Goal: Task Accomplishment & Management: Complete application form

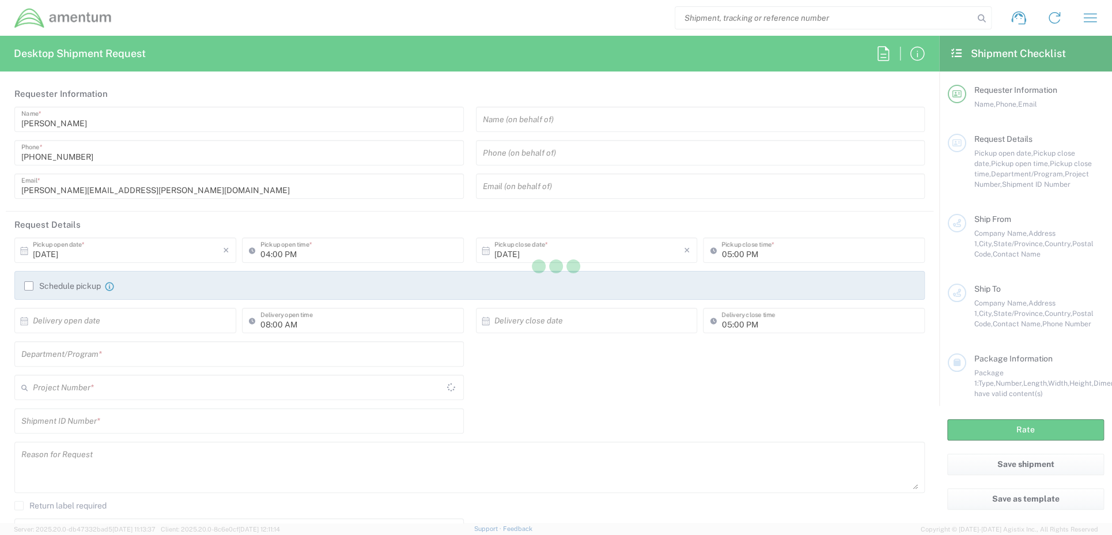
type input "United States"
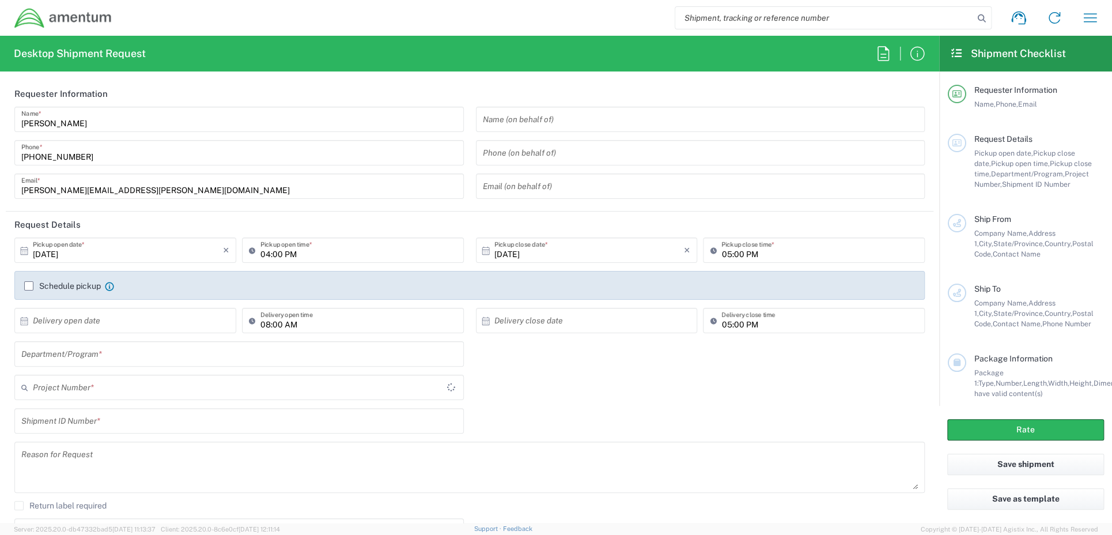
type input "CFT"
click at [887, 56] on icon "button" at bounding box center [883, 53] width 18 height 18
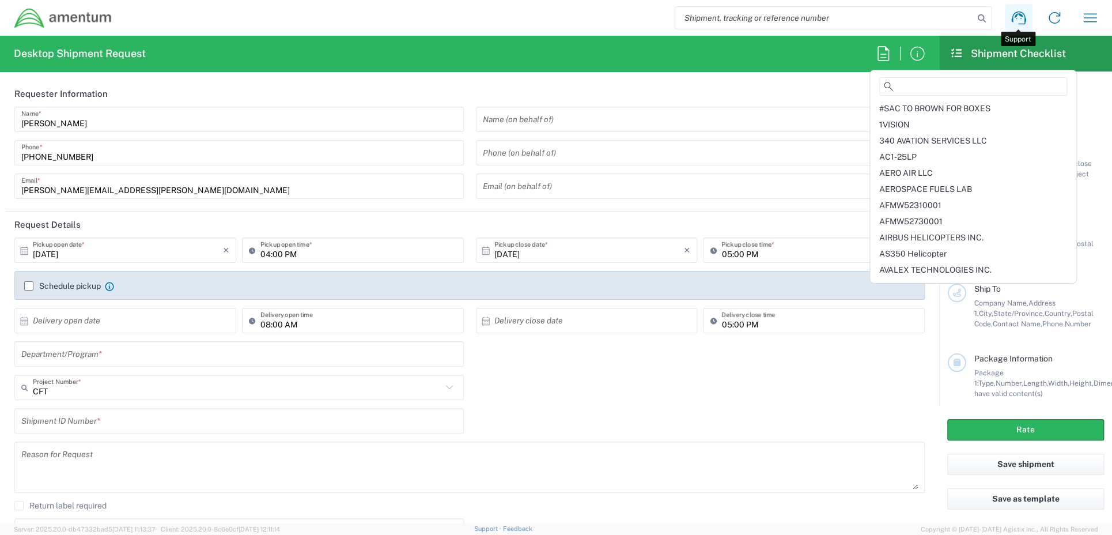
click at [1024, 20] on icon at bounding box center [1018, 18] width 14 height 13
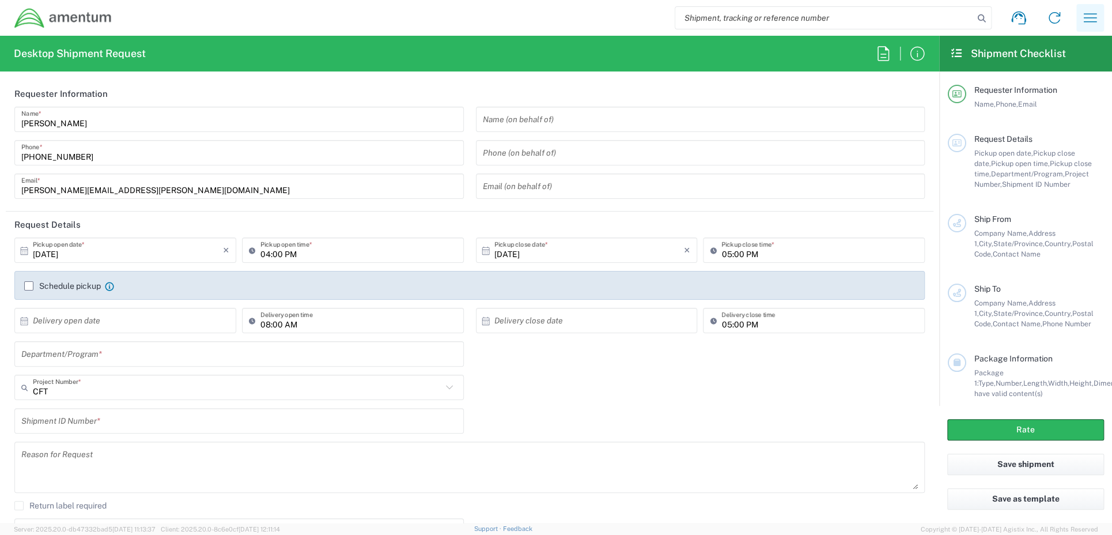
click at [1099, 16] on button "button" at bounding box center [1090, 18] width 28 height 28
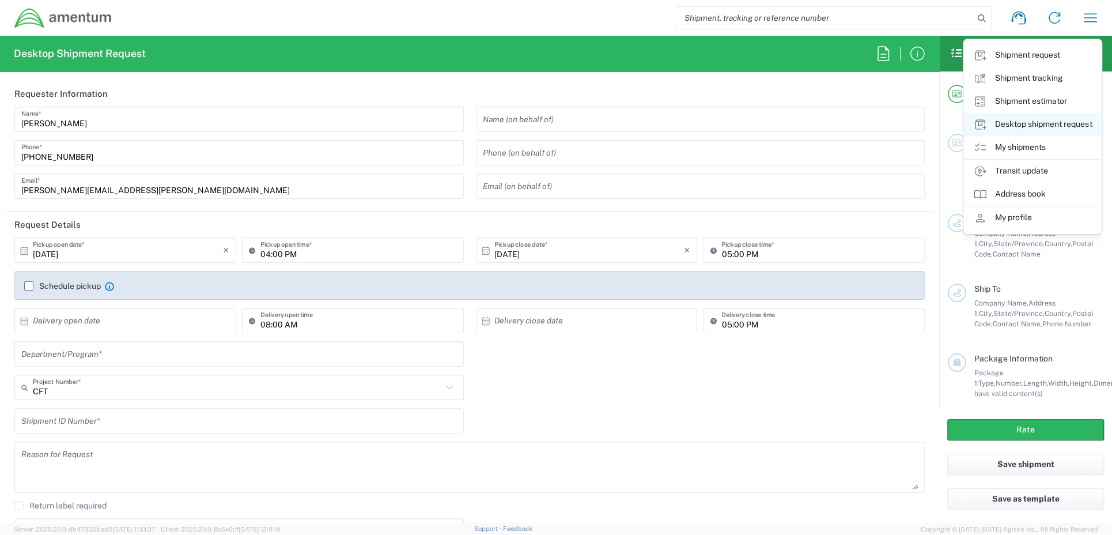
click at [1025, 127] on link "Desktop shipment request" at bounding box center [1032, 124] width 137 height 23
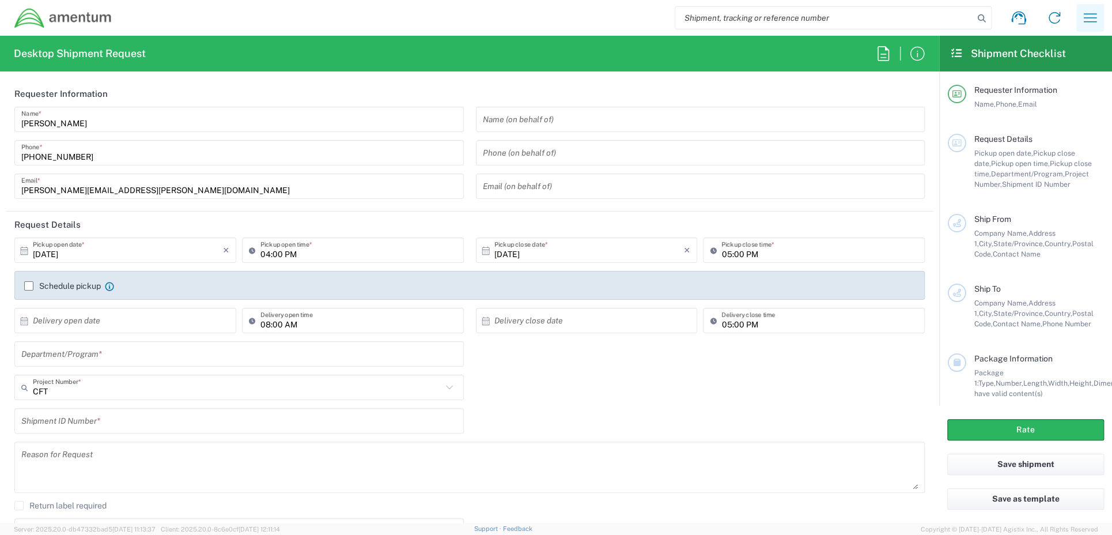
click at [1088, 20] on icon "button" at bounding box center [1090, 18] width 18 height 18
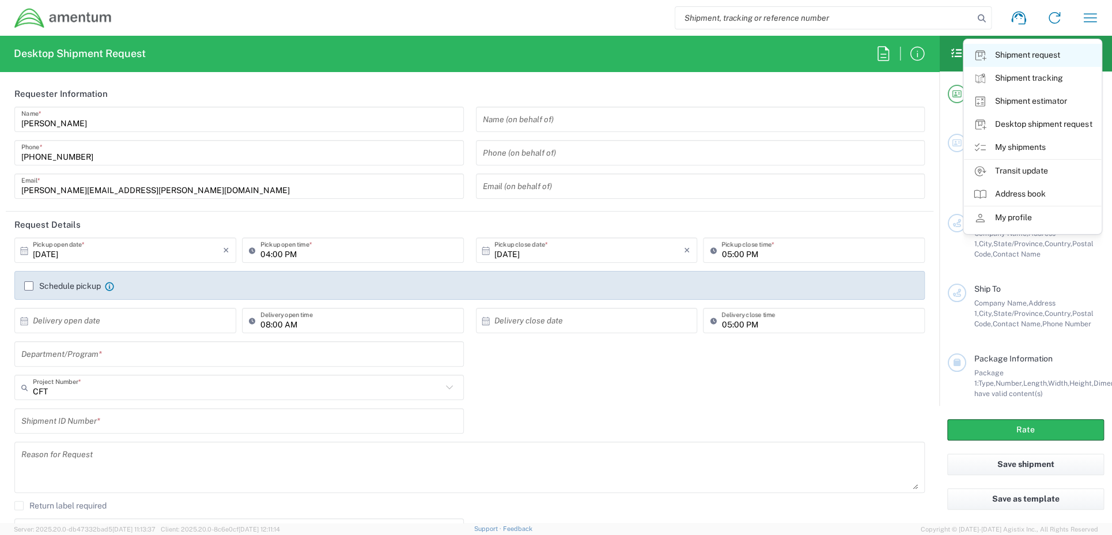
click at [1033, 53] on link "Shipment request" at bounding box center [1032, 55] width 137 height 23
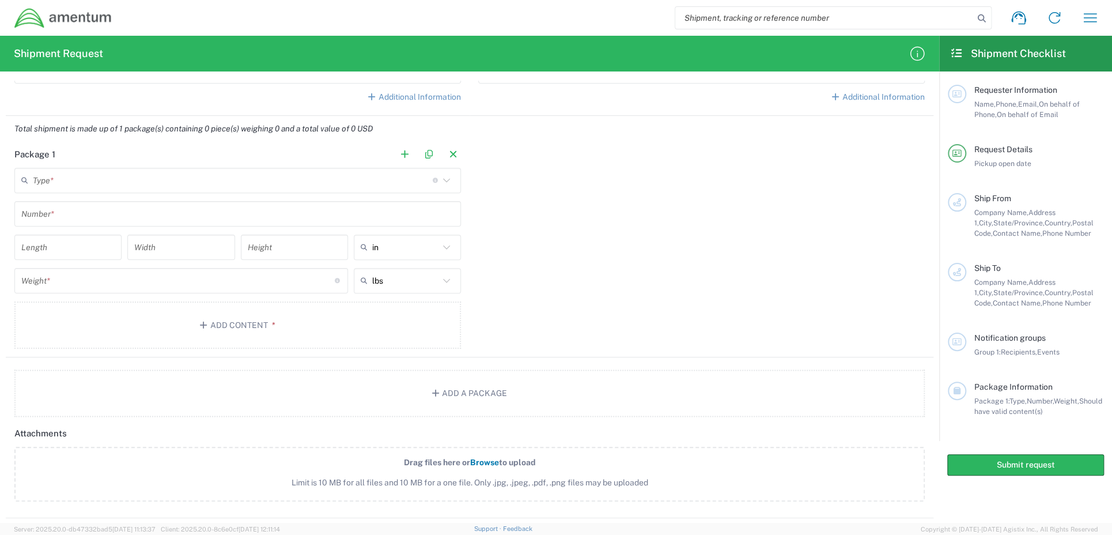
scroll to position [641, 0]
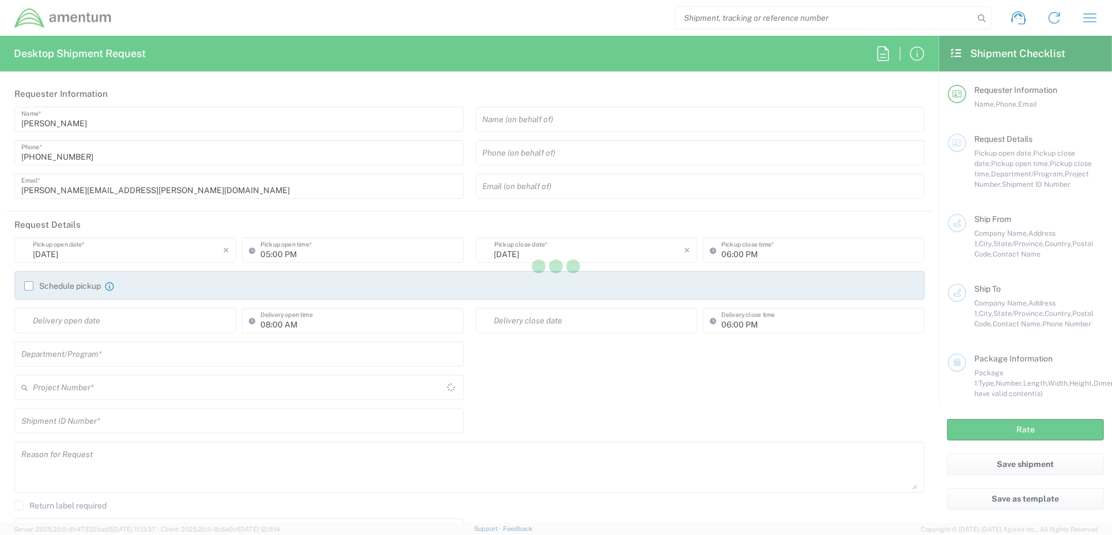
type input "[GEOGRAPHIC_DATA]"
type input "United States"
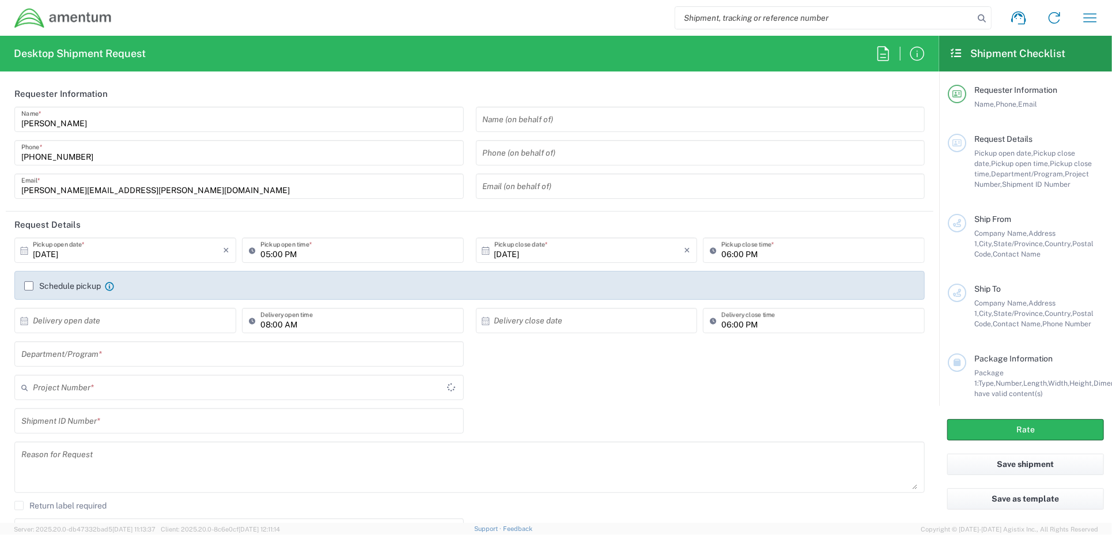
type input "CFT"
click at [114, 322] on input "text" at bounding box center [128, 321] width 190 height 20
click at [116, 394] on span "7" at bounding box center [110, 392] width 17 height 16
type input "10/07/2025"
click at [568, 317] on input "text" at bounding box center [589, 321] width 190 height 20
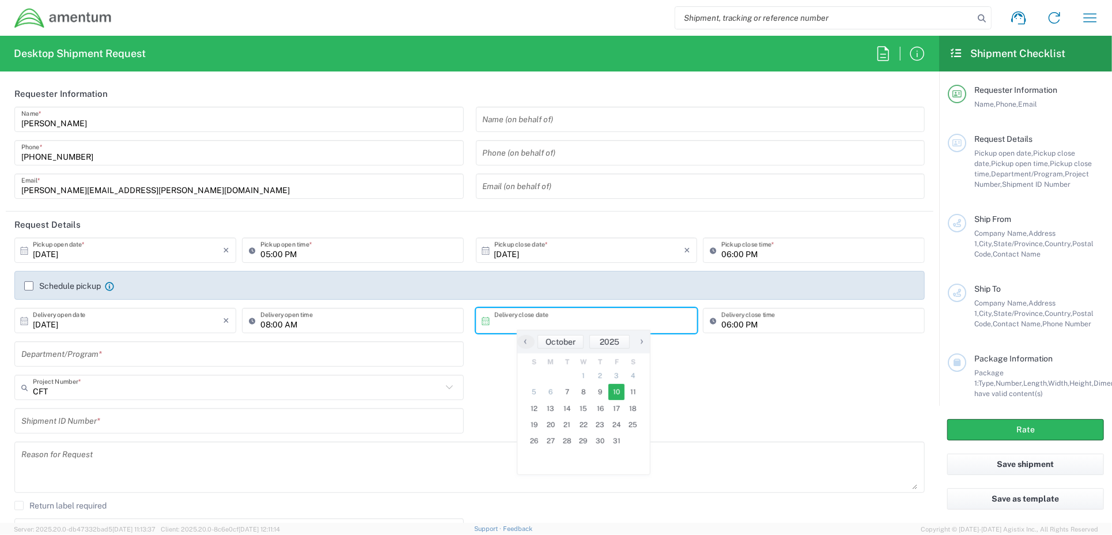
click at [611, 391] on span "10" at bounding box center [616, 392] width 17 height 16
type input "10/10/2025"
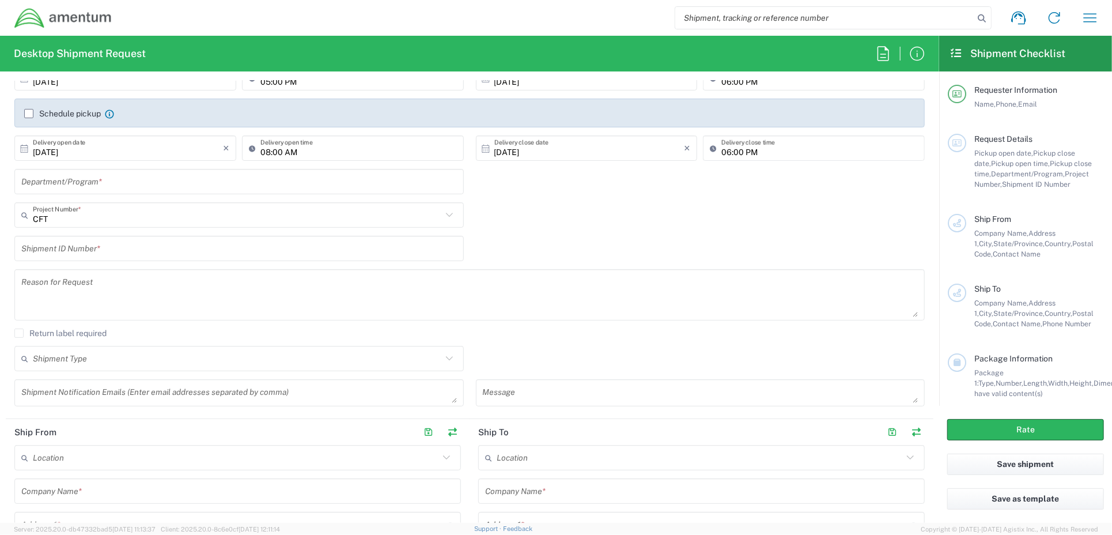
scroll to position [173, 0]
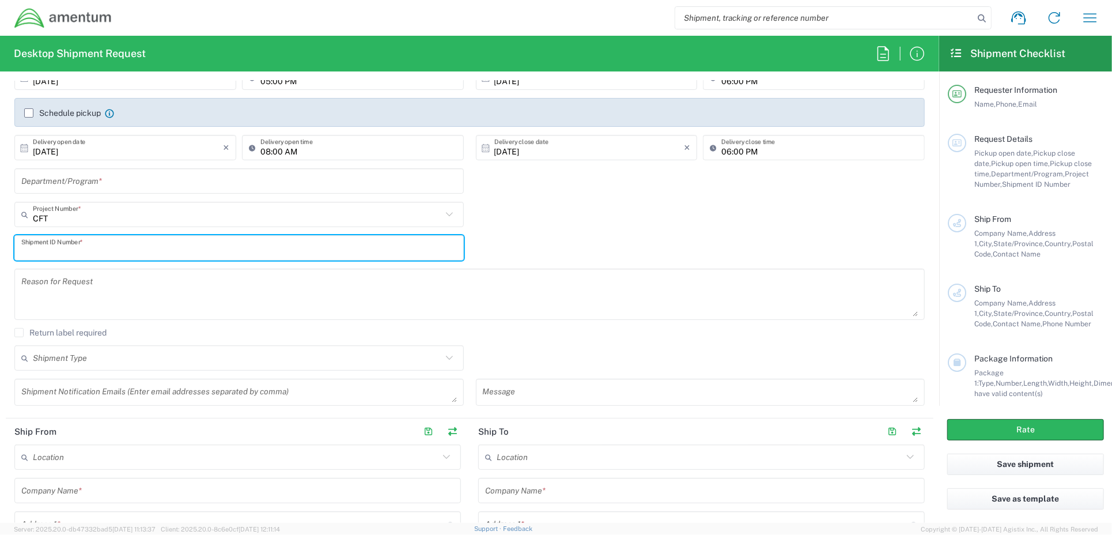
click at [162, 246] on input "text" at bounding box center [239, 248] width 436 height 20
type input "1"
click at [120, 281] on textarea at bounding box center [469, 294] width 897 height 44
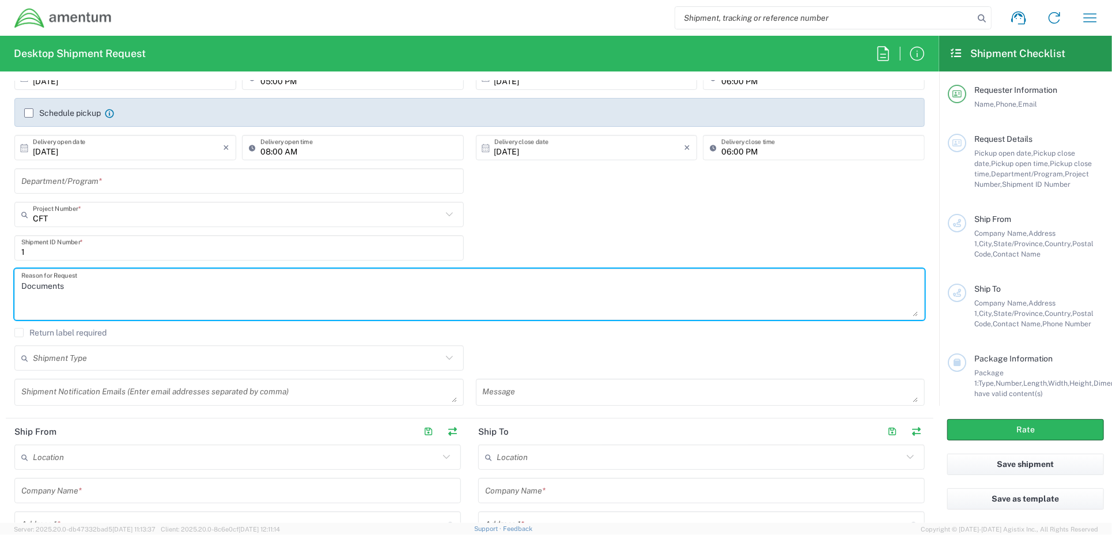
type textarea "Documents"
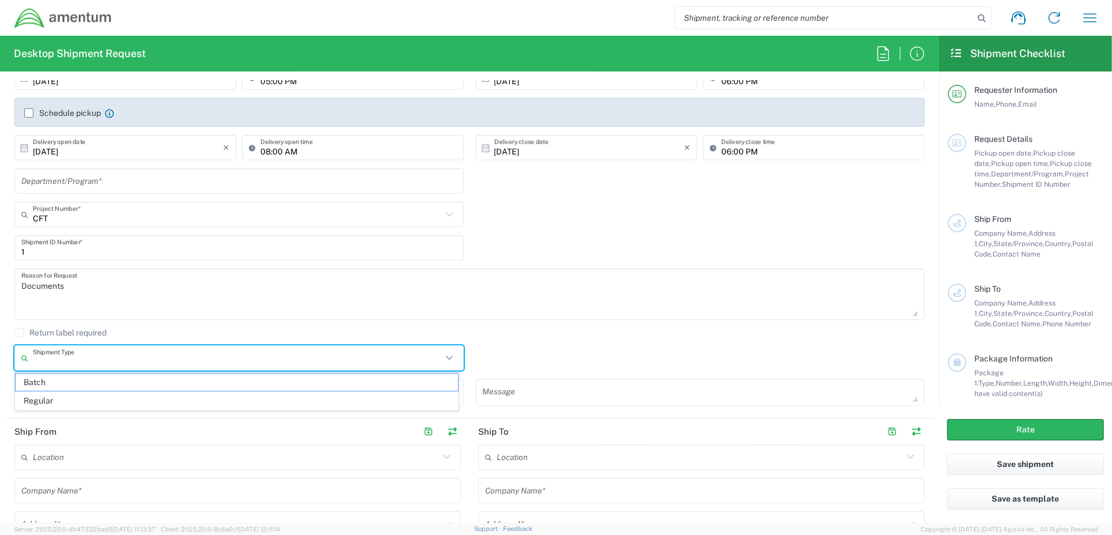
click at [422, 364] on input "text" at bounding box center [237, 358] width 409 height 20
click at [74, 396] on span "Regular" at bounding box center [237, 401] width 443 height 18
type input "Regular"
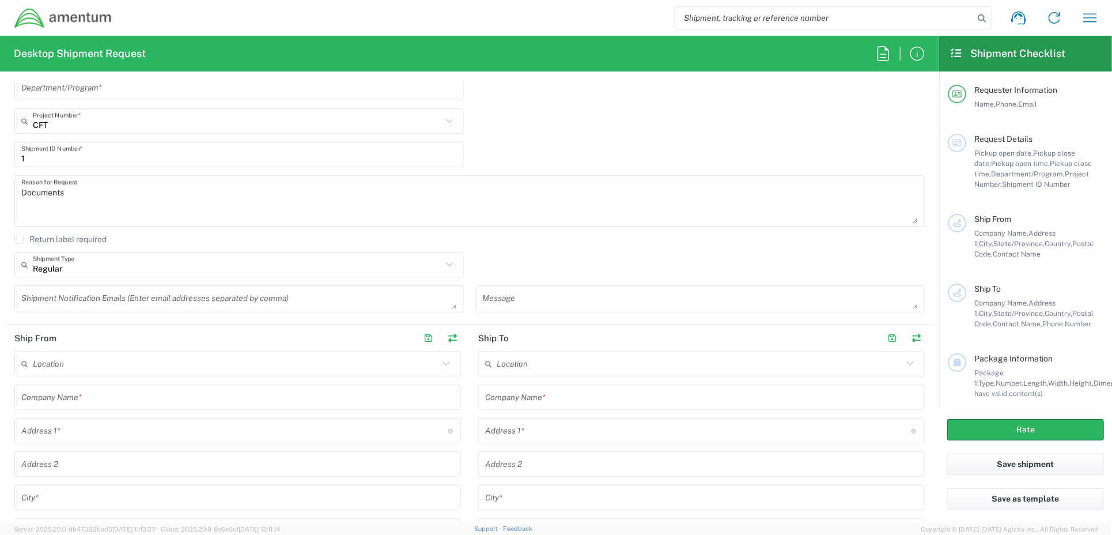
scroll to position [288, 0]
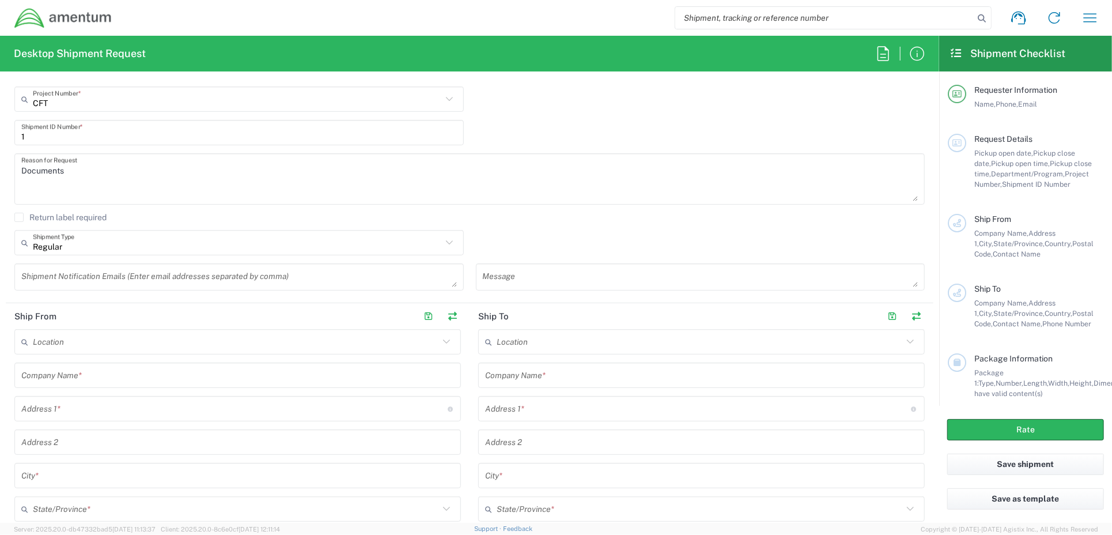
click at [86, 341] on input "text" at bounding box center [236, 342] width 406 height 20
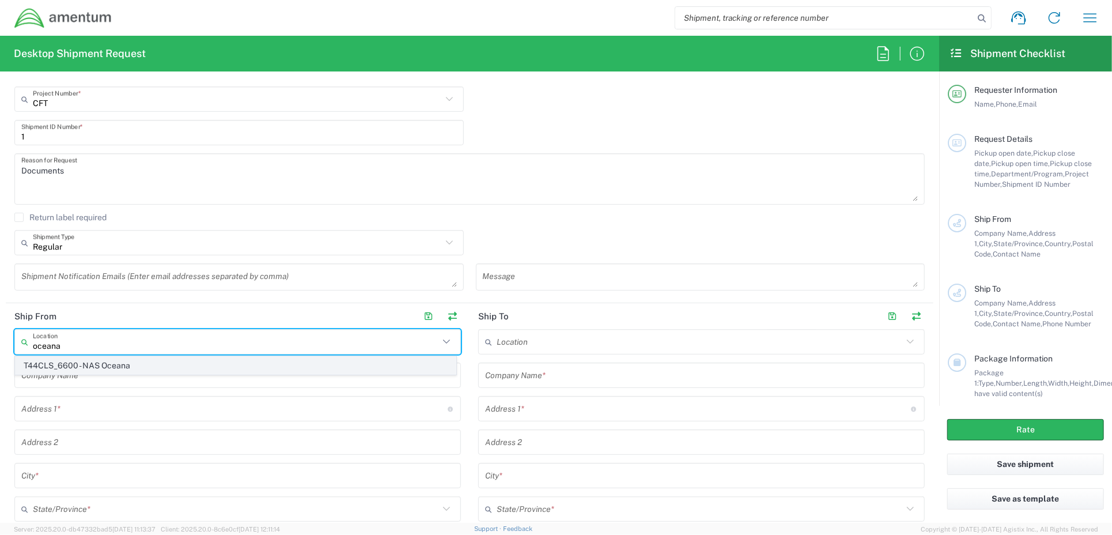
click at [98, 365] on span "T44CLS_6600 - NAS Oceana" at bounding box center [236, 366] width 440 height 18
type input "T44CLS_6600 - NAS Oceana"
type input "Amentum Services, Inc."
type input "783 'D' AVE SFWSL BLDG 137"
type input "NAS Oceana"
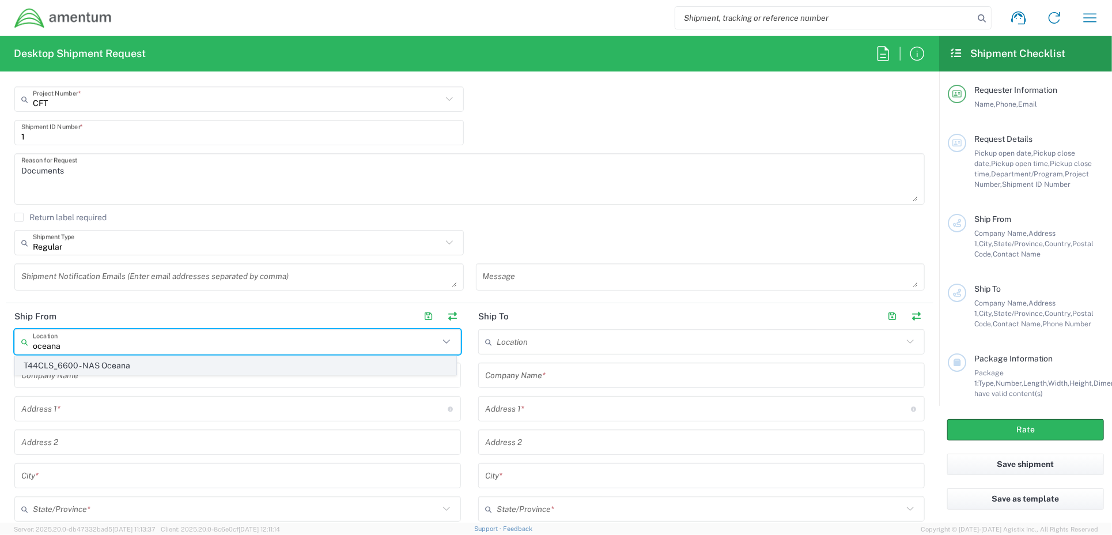
type input "Virginia Beach"
type input "Virginia"
type input "23460"
type input "757-417-7334"
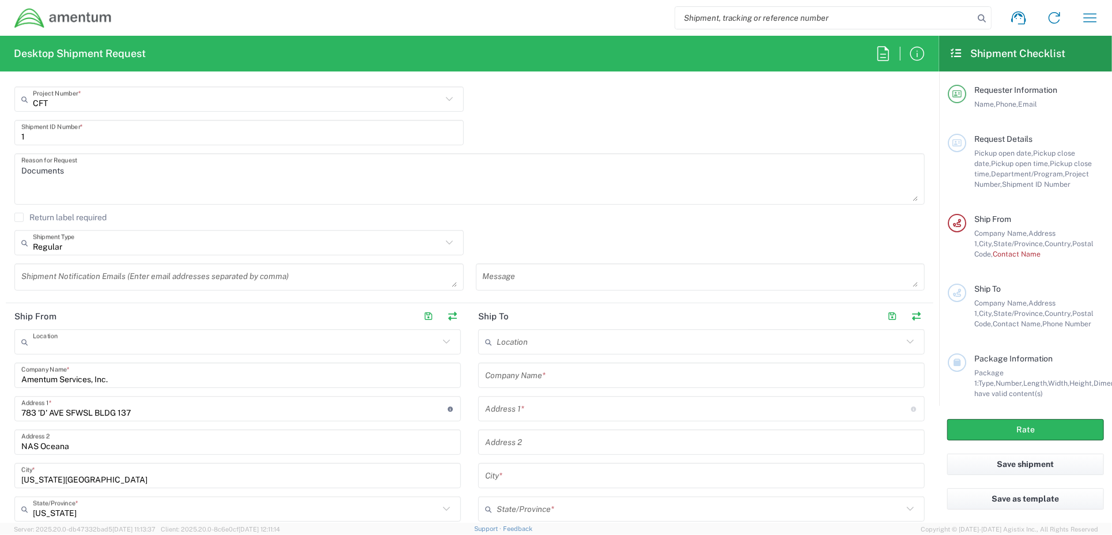
click at [148, 343] on input "text" at bounding box center [236, 342] width 406 height 20
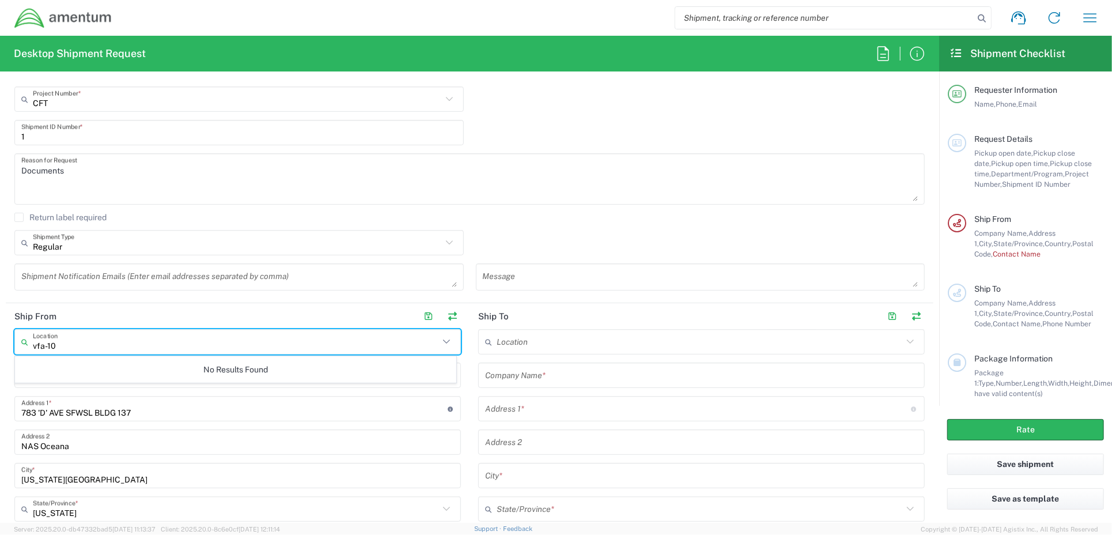
type input "vfa-106"
drag, startPoint x: 151, startPoint y: 343, endPoint x: -84, endPoint y: 332, distance: 235.4
click at [0, 332] on html "Shipment request Shipment tracking Shipment estimator Desktop shipment request …" at bounding box center [556, 267] width 1112 height 535
drag, startPoint x: 99, startPoint y: 341, endPoint x: -23, endPoint y: 338, distance: 122.2
click at [0, 338] on html "Shipment request Shipment tracking Shipment estimator Desktop shipment request …" at bounding box center [556, 267] width 1112 height 535
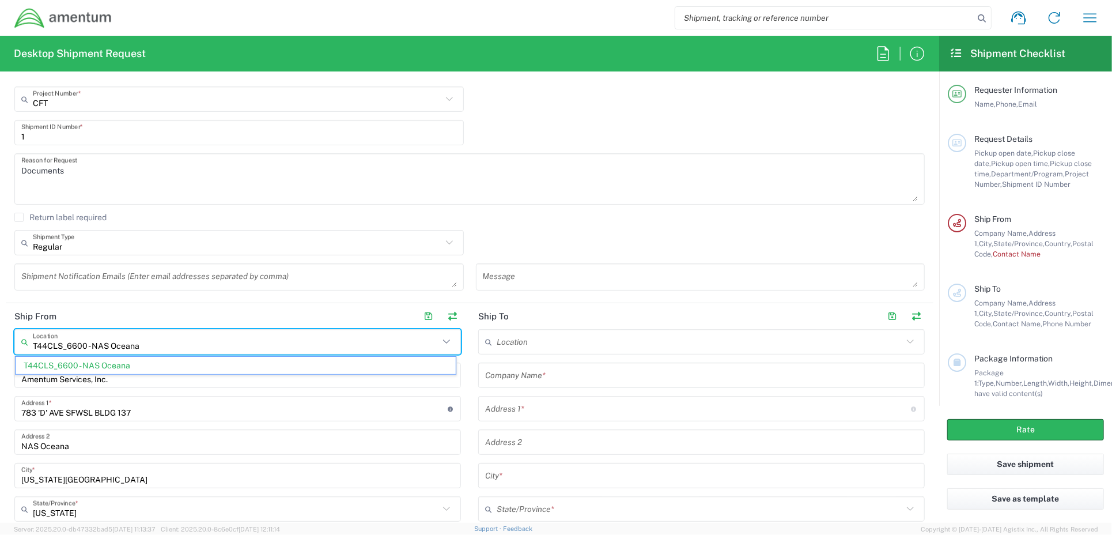
type input "T44CLS_6600 - NAS Oceana"
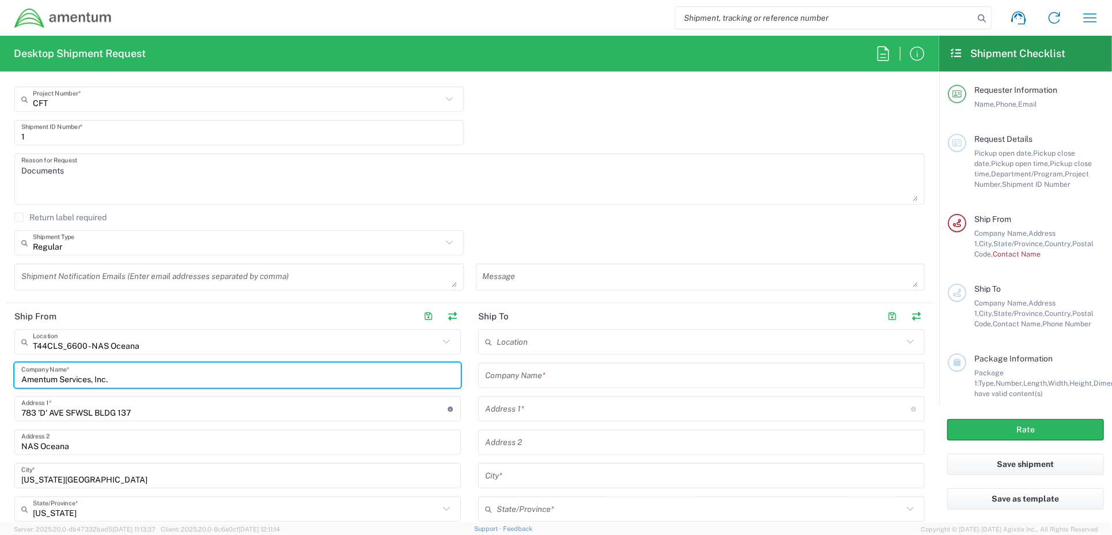
click at [119, 376] on input "Amentum Services, Inc." at bounding box center [237, 375] width 433 height 20
type input "Amentum Services, Inc"
type input "Amentum Services Oceana"
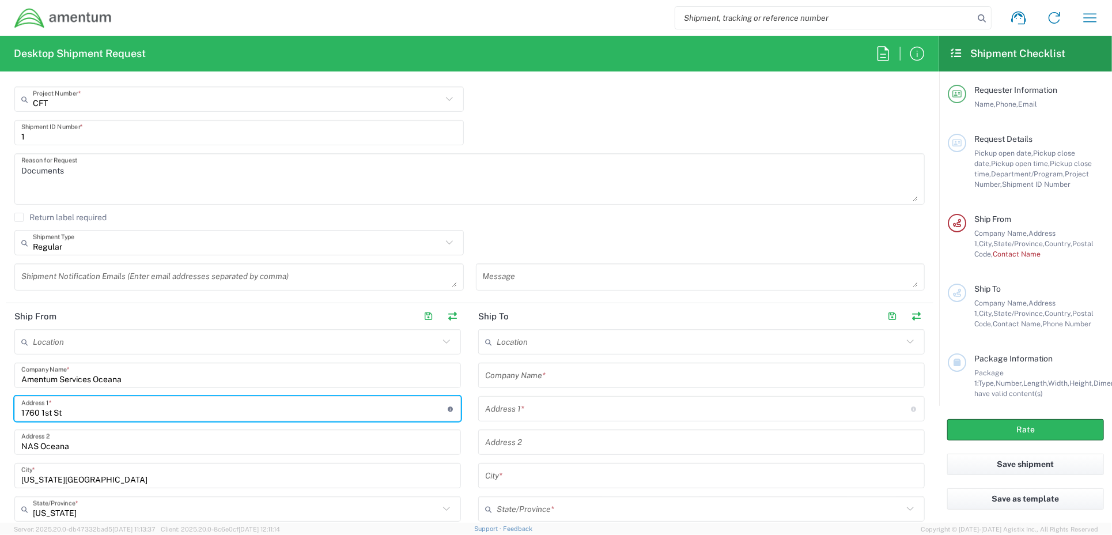
type input "1760 1st St"
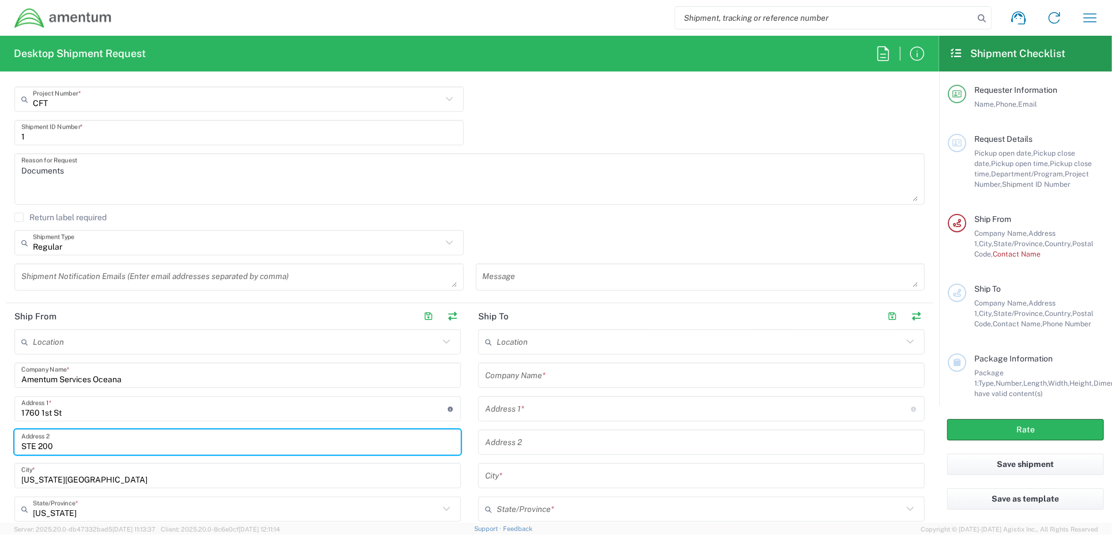
type input "STE 200"
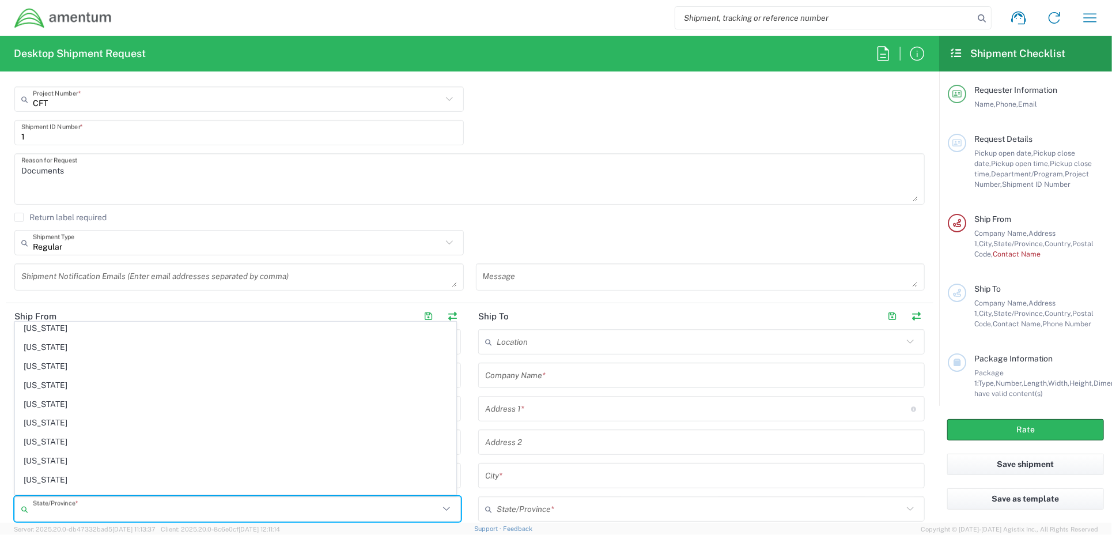
scroll to position [872, 0]
click at [151, 309] on header "Ship From" at bounding box center [238, 316] width 464 height 26
type input "Virginia"
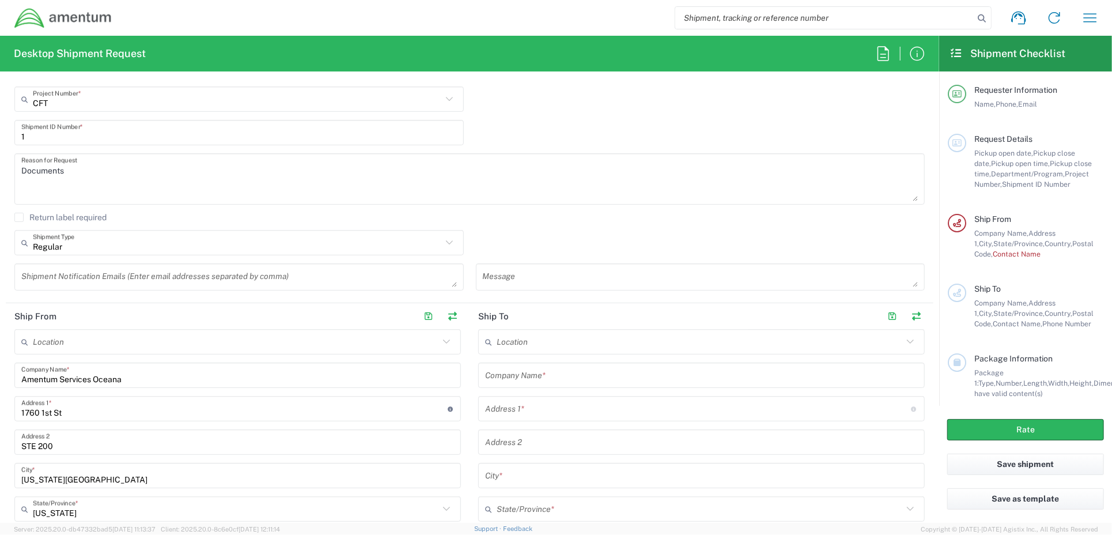
click at [81, 475] on input "Virginia Beach" at bounding box center [237, 476] width 433 height 20
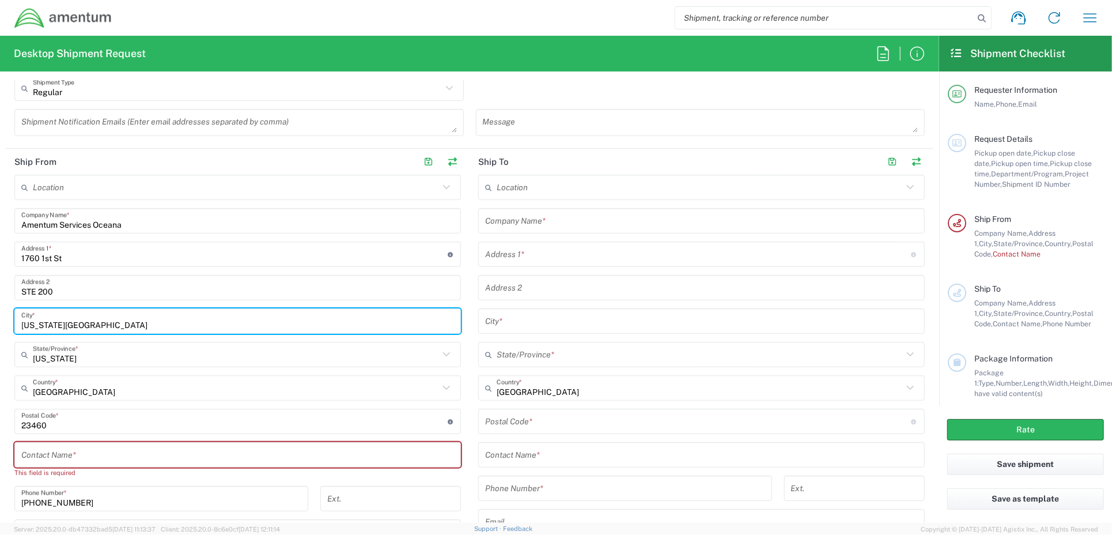
scroll to position [461, 0]
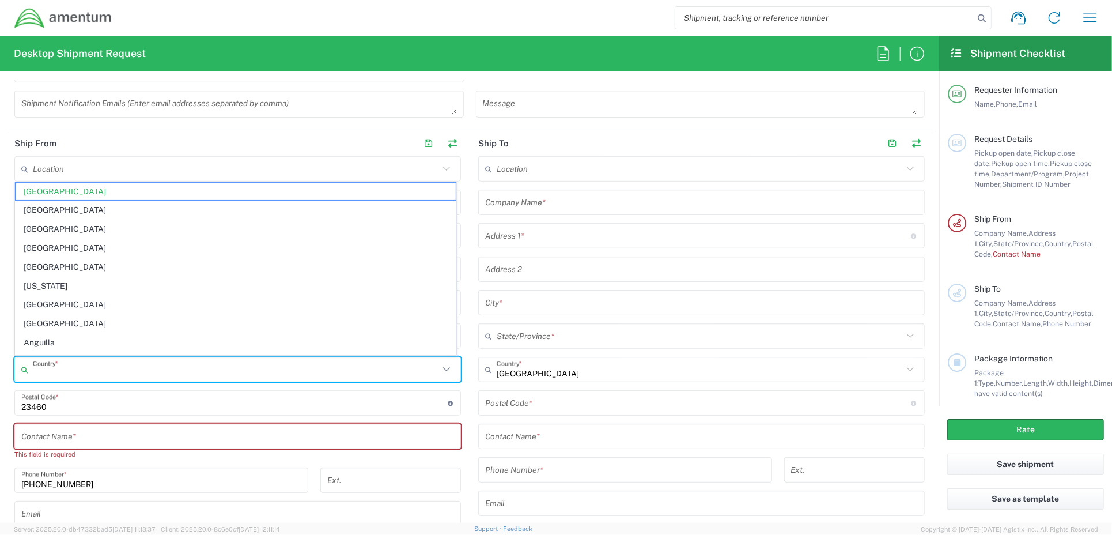
click at [94, 363] on input "text" at bounding box center [236, 370] width 406 height 20
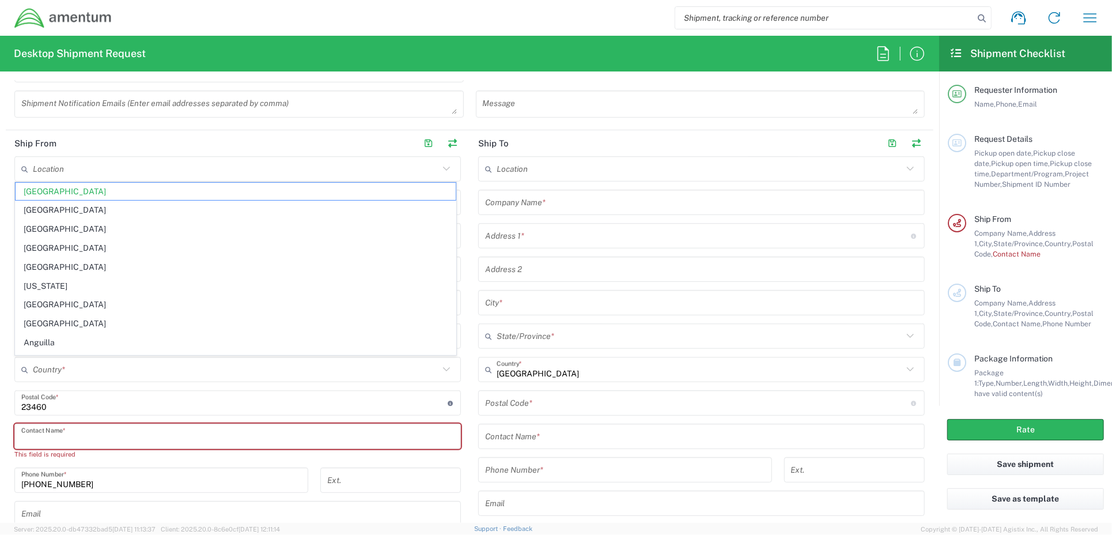
drag, startPoint x: 90, startPoint y: 437, endPoint x: 92, endPoint y: 444, distance: 6.7
click at [92, 437] on input "text" at bounding box center [237, 436] width 433 height 20
type input "United States"
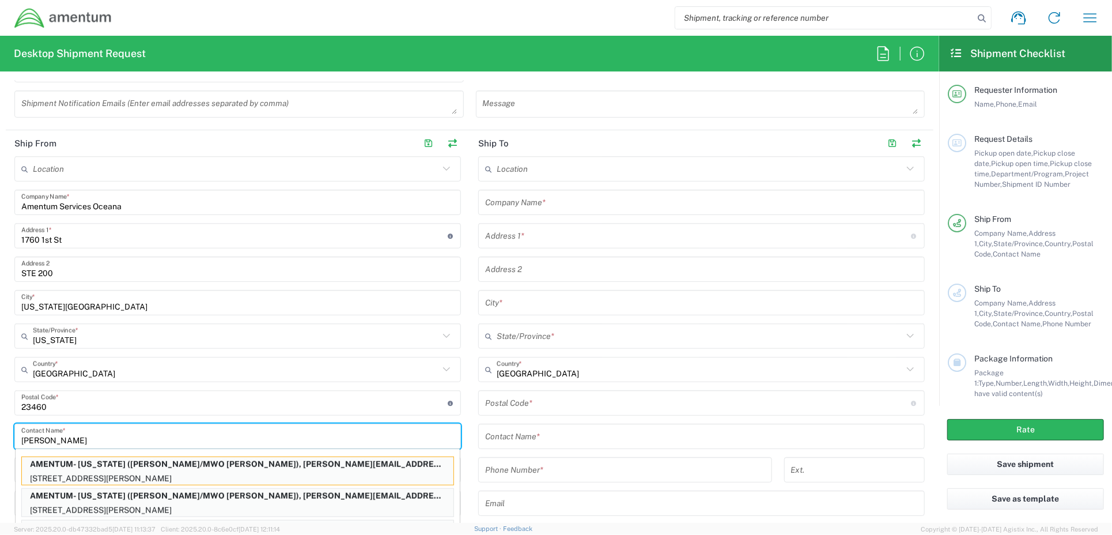
type input "Dave Hale"
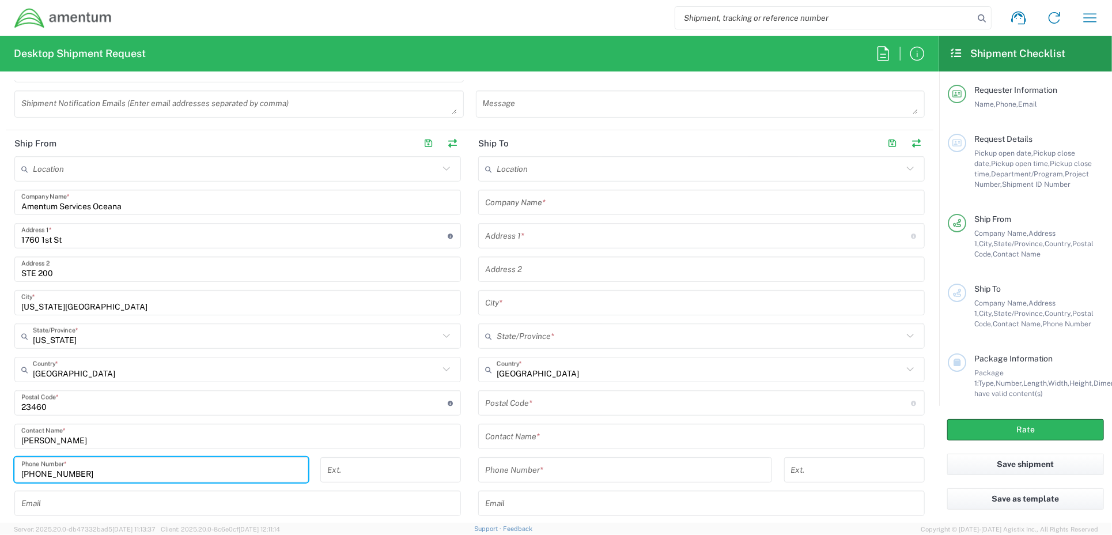
click at [92, 475] on input "757-417-7334" at bounding box center [161, 470] width 280 height 20
click at [92, 476] on input "757-417-7334" at bounding box center [161, 470] width 280 height 20
click at [94, 472] on input "757-417-7334" at bounding box center [161, 470] width 280 height 20
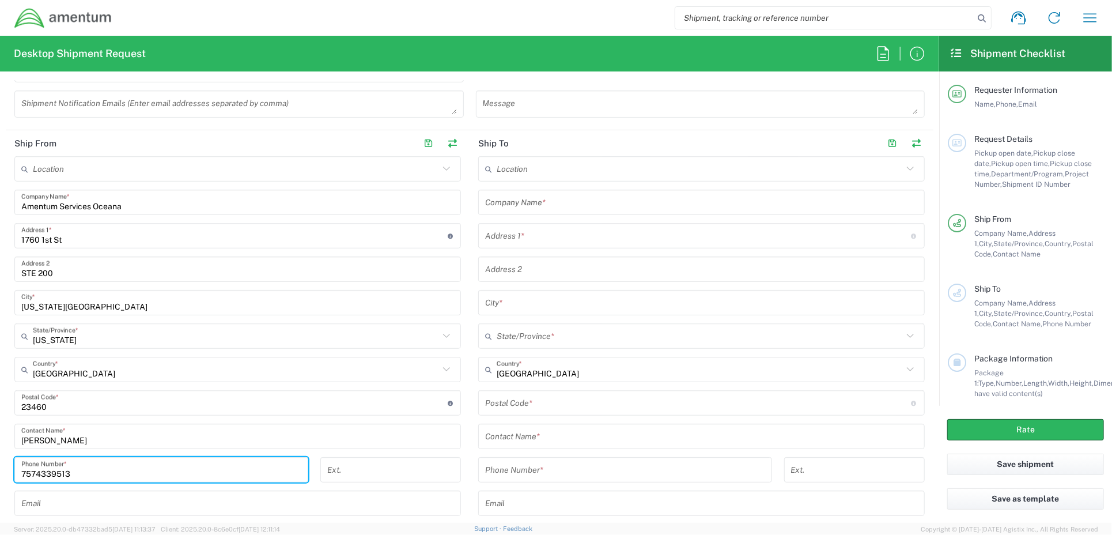
type input "7574339513"
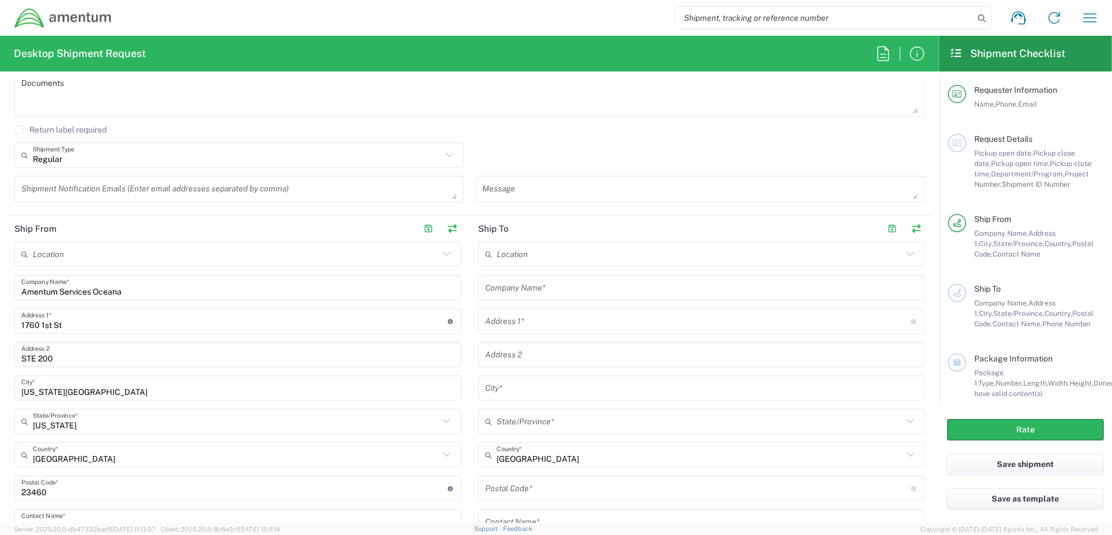
scroll to position [403, 0]
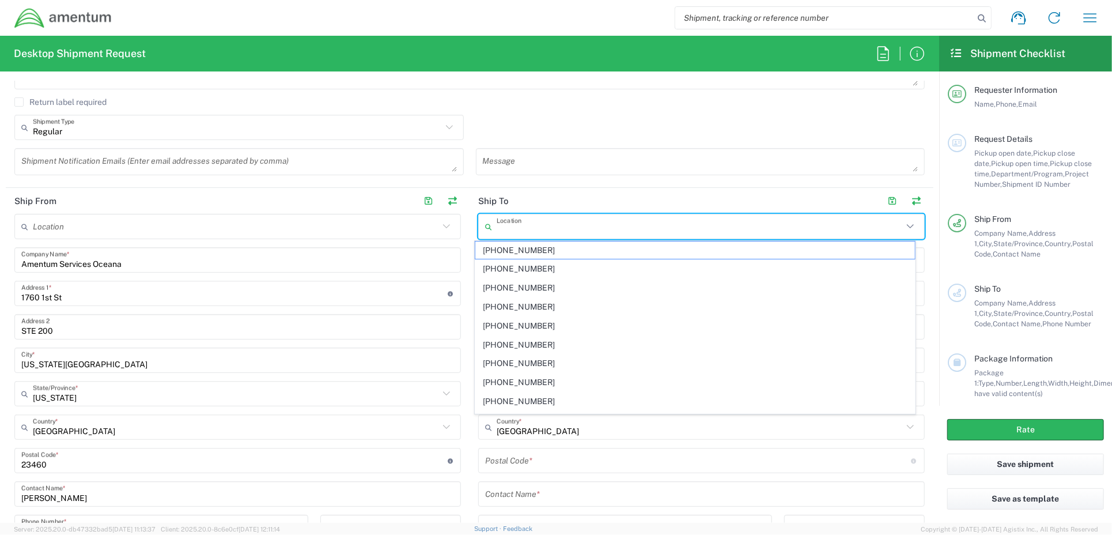
click at [534, 228] on input "text" at bounding box center [700, 227] width 406 height 20
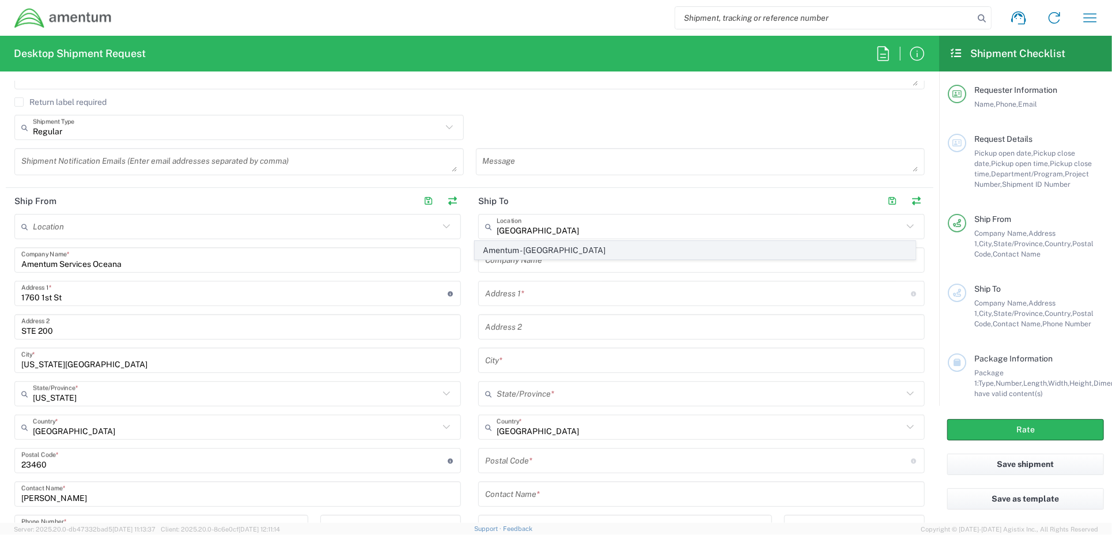
click at [532, 249] on span "Amentum - Germantown_MD" at bounding box center [695, 250] width 440 height 18
type input "Amentum - Germantown_MD"
type input "Amentum Services, Inc."
type input "20501 Seneca Meadows Pkwy, #300"
type input "Germantown"
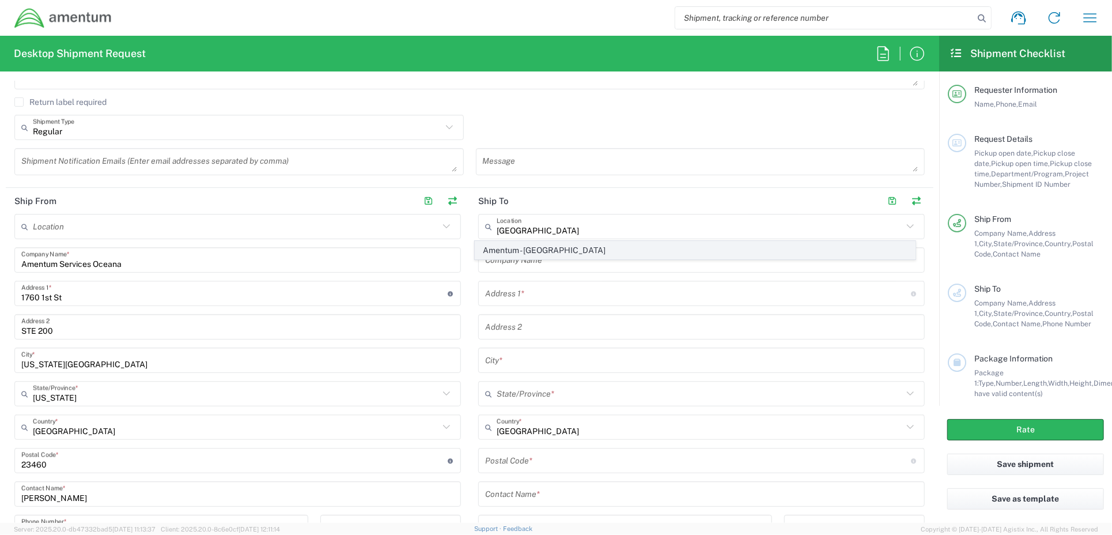
type input "Maryland"
type input "20876"
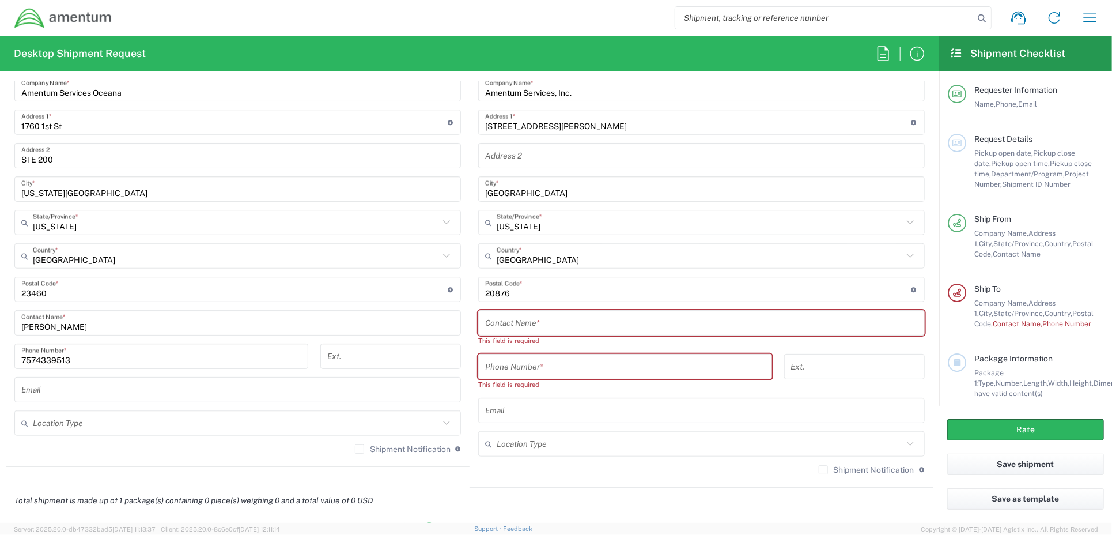
scroll to position [576, 0]
click at [525, 315] on input "text" at bounding box center [701, 321] width 433 height 20
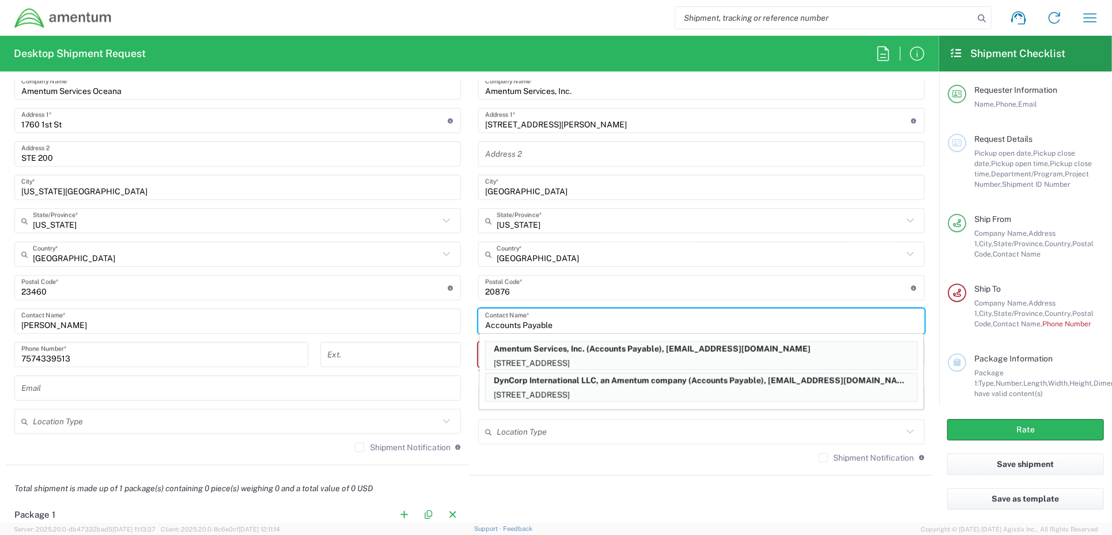
type input "Accounts Payable"
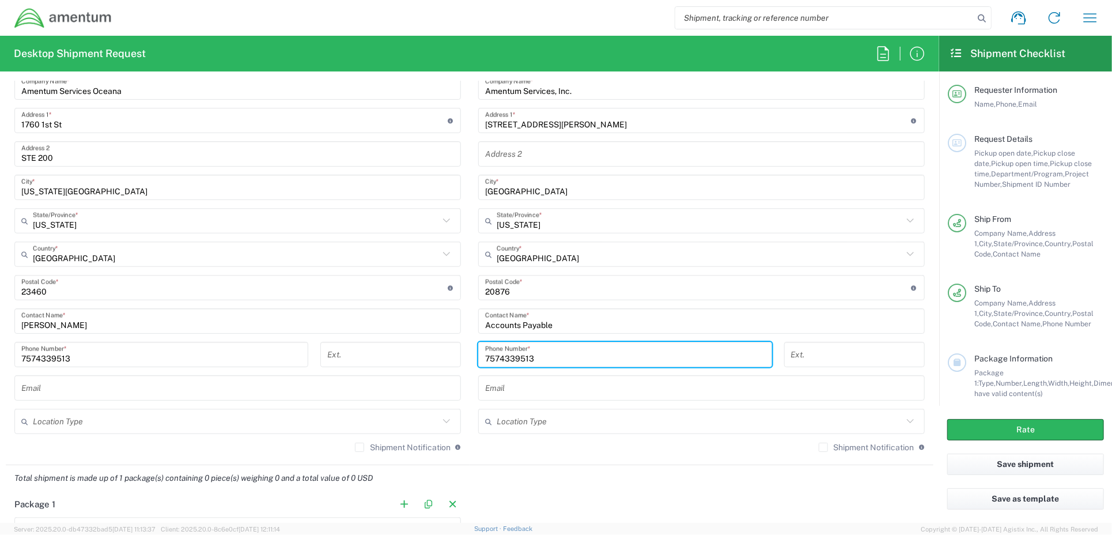
type input "7574339513"
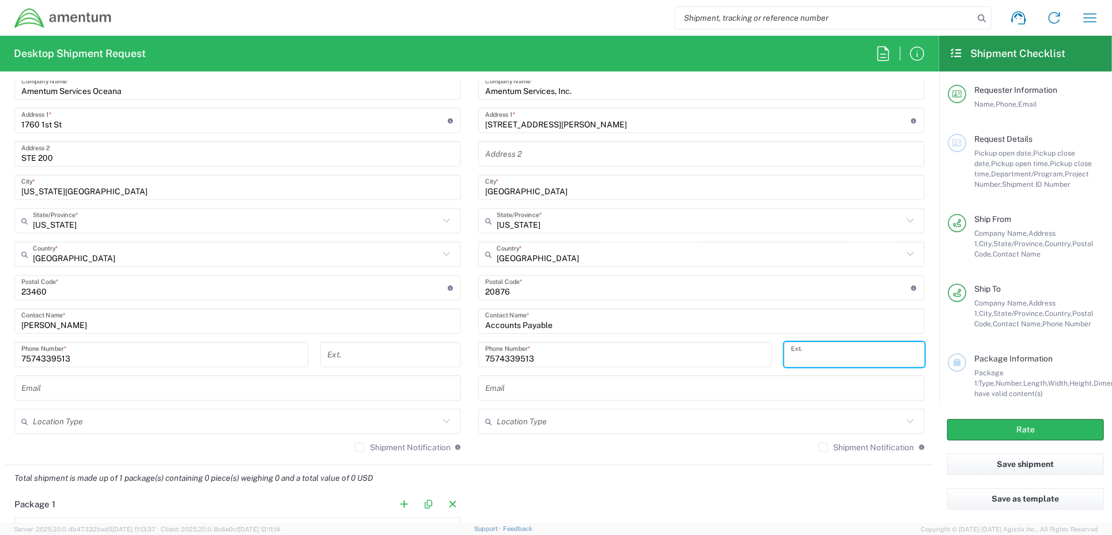
click at [493, 390] on input "text" at bounding box center [701, 388] width 433 height 20
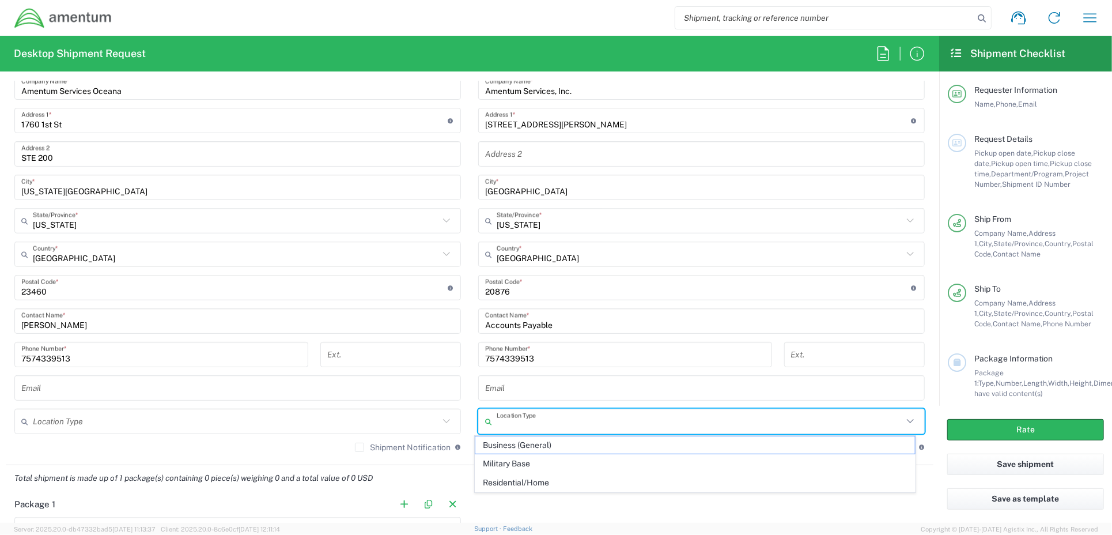
click at [509, 419] on input "text" at bounding box center [700, 421] width 406 height 20
click at [509, 444] on span "Business (General)" at bounding box center [695, 445] width 440 height 18
type input "Business (General)"
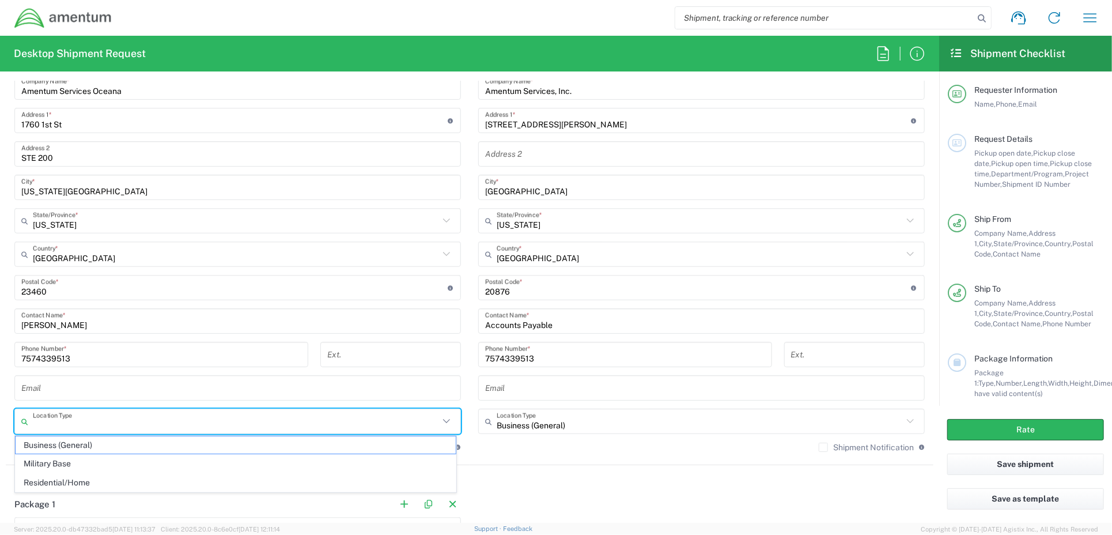
click at [83, 419] on input "text" at bounding box center [236, 421] width 406 height 20
click at [59, 462] on span "Military Base" at bounding box center [236, 464] width 440 height 18
type input "Military Base"
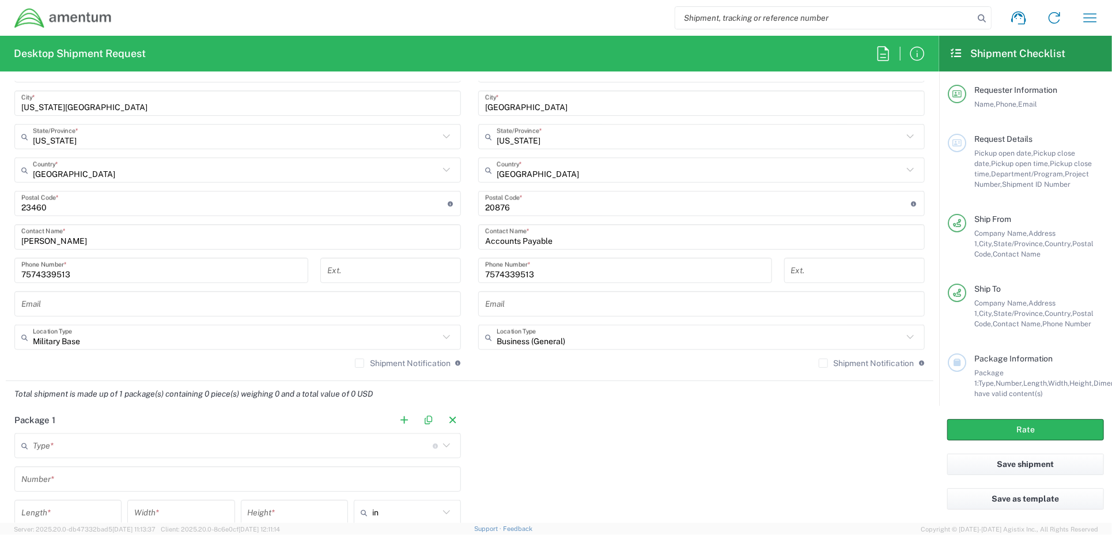
scroll to position [749, 0]
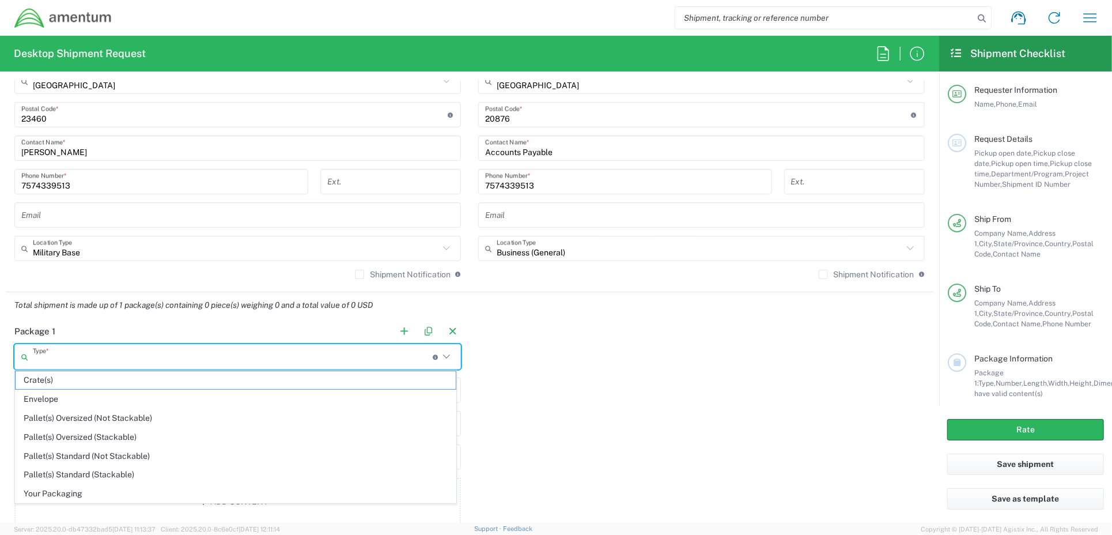
click at [105, 361] on input "text" at bounding box center [233, 357] width 400 height 20
click at [65, 399] on span "Envelope" at bounding box center [236, 399] width 440 height 18
type input "Envelope"
type input "1"
type input "9.5"
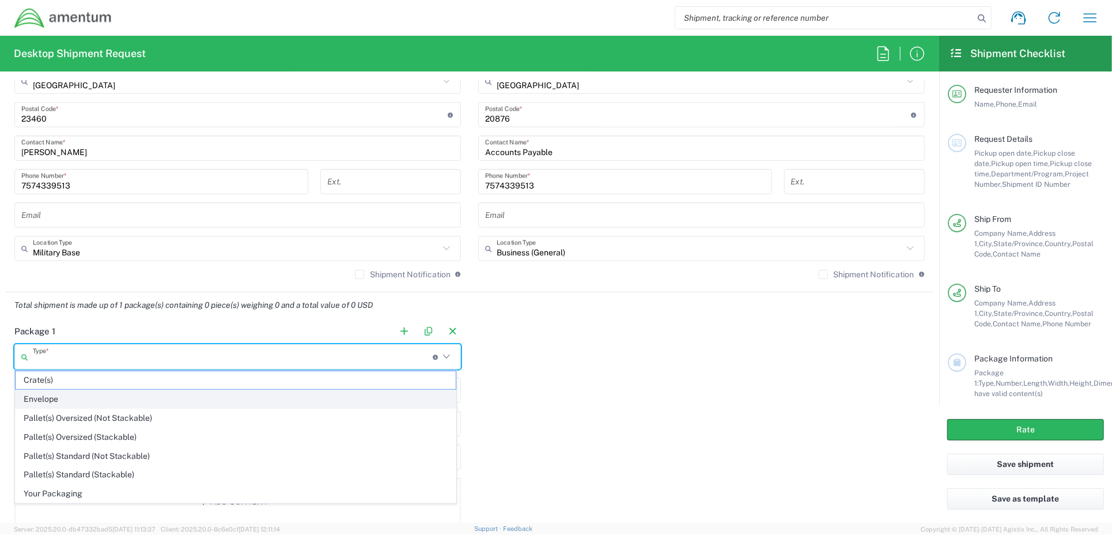
type input "12.5"
type input "0.25"
type input "1"
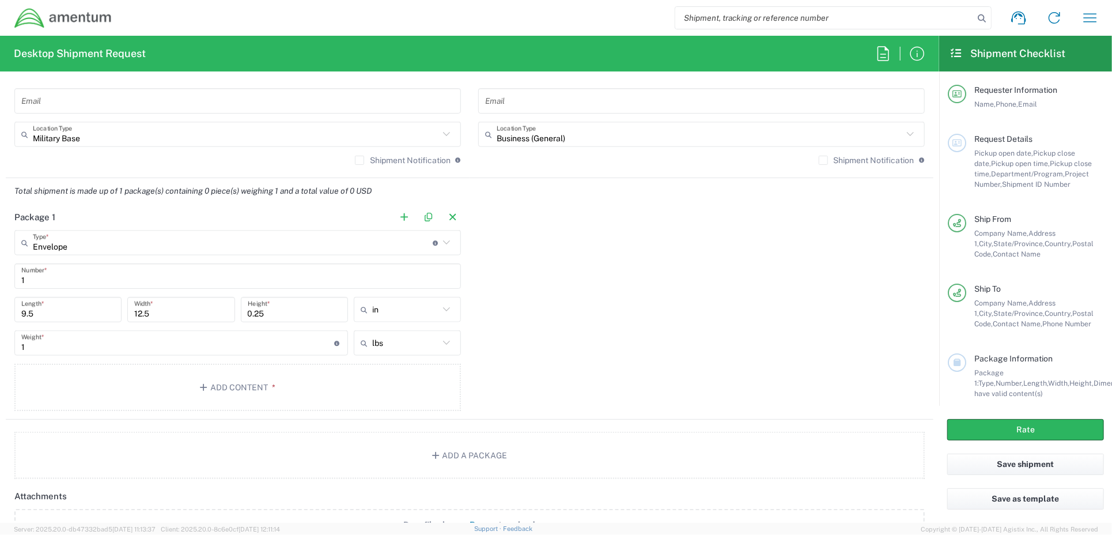
scroll to position [864, 0]
click at [111, 389] on button "Add Content *" at bounding box center [237, 385] width 447 height 47
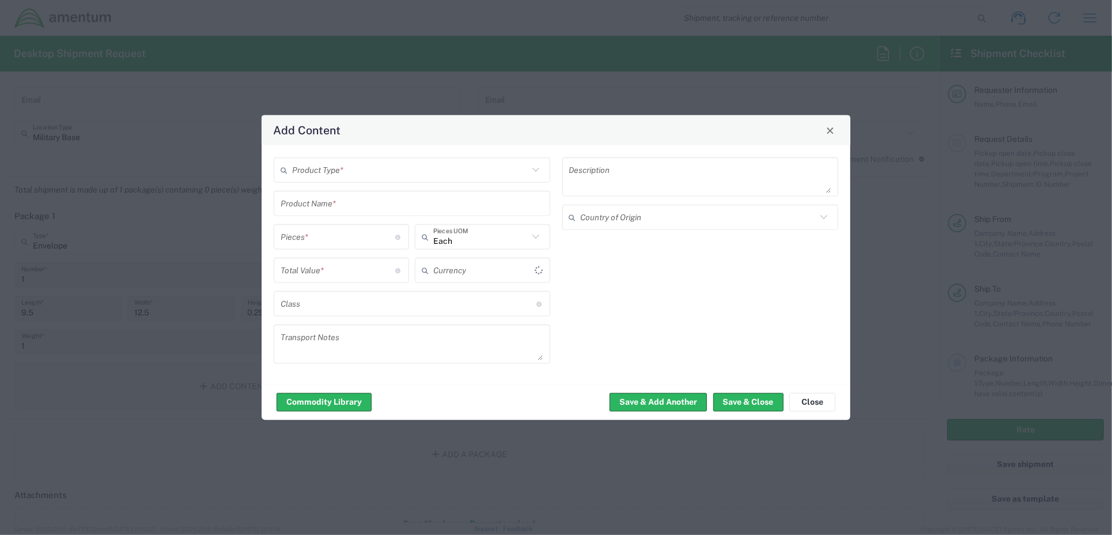
type input "US Dollar"
click at [332, 174] on input "text" at bounding box center [410, 170] width 236 height 20
click at [325, 196] on span "Documents" at bounding box center [412, 195] width 274 height 18
type input "Documents"
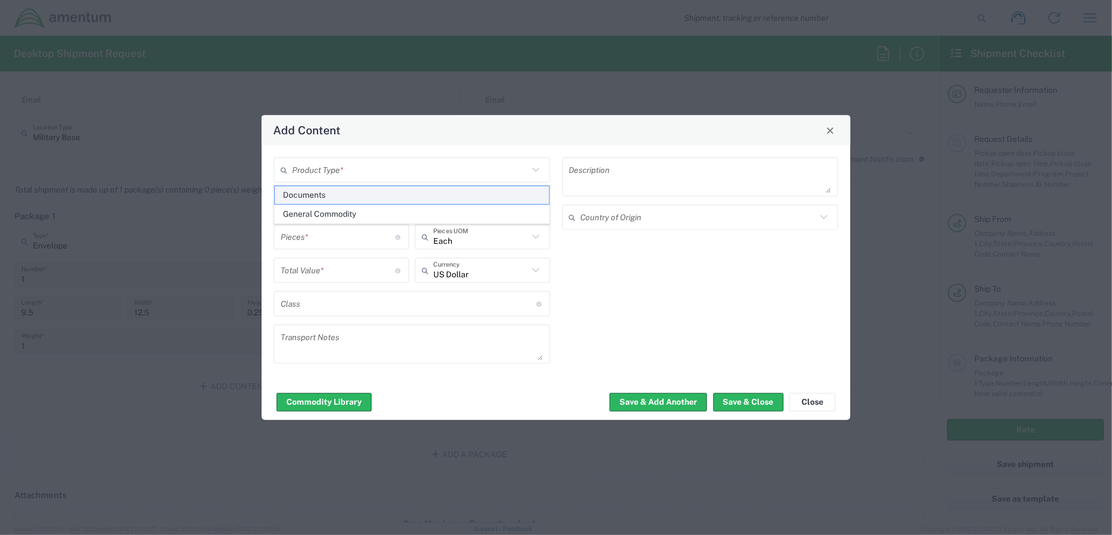
type input "1"
type textarea "Documents"
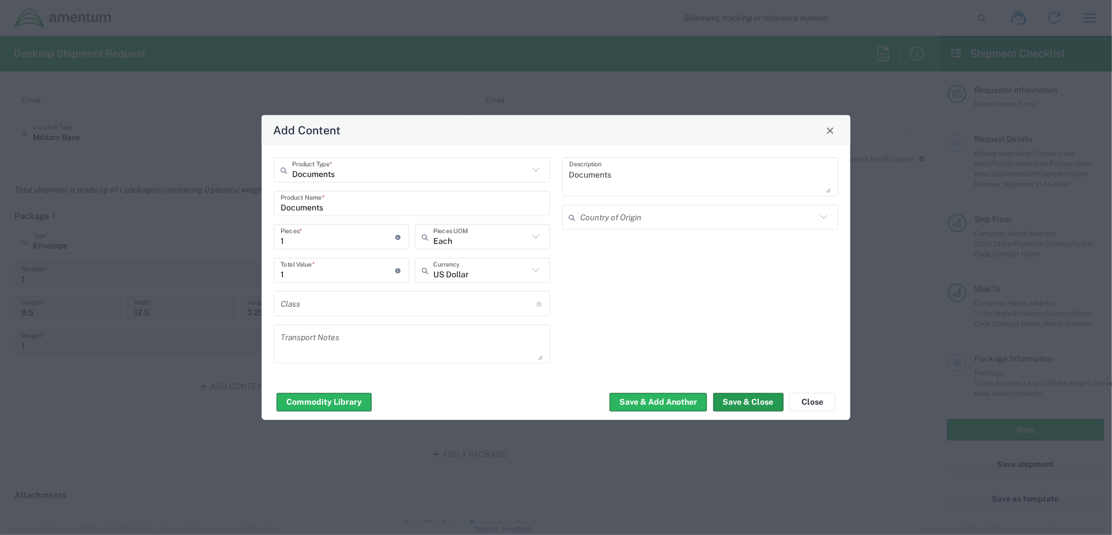
click at [744, 400] on button "Save & Close" at bounding box center [748, 401] width 70 height 18
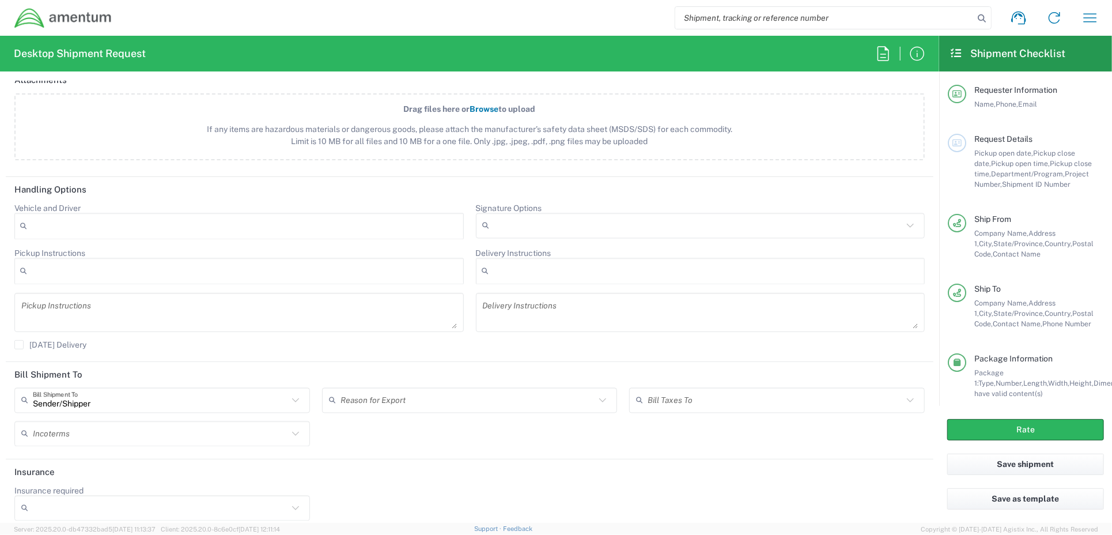
scroll to position [1353, 0]
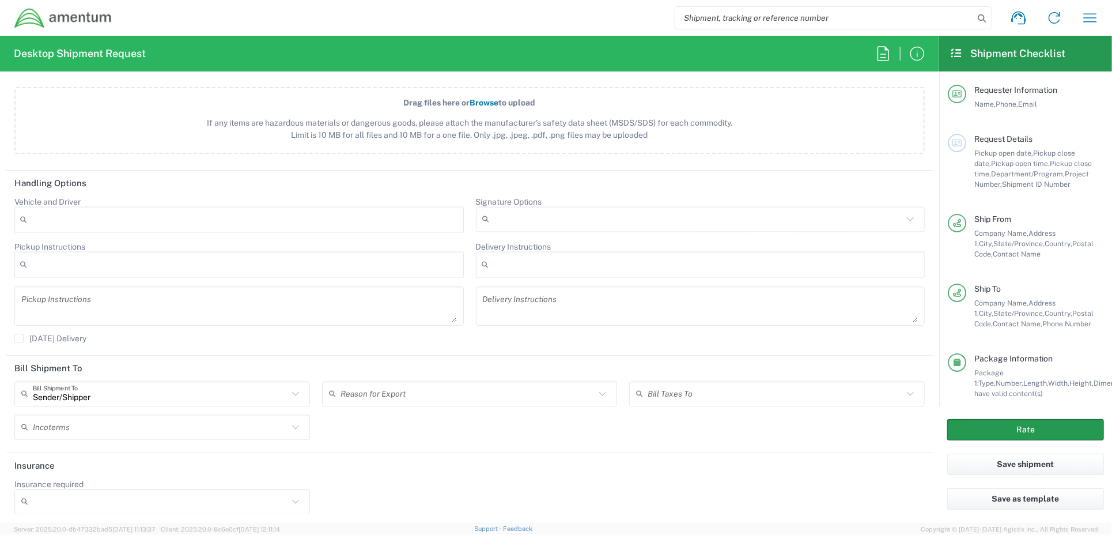
click at [1019, 434] on button "Rate" at bounding box center [1025, 429] width 157 height 21
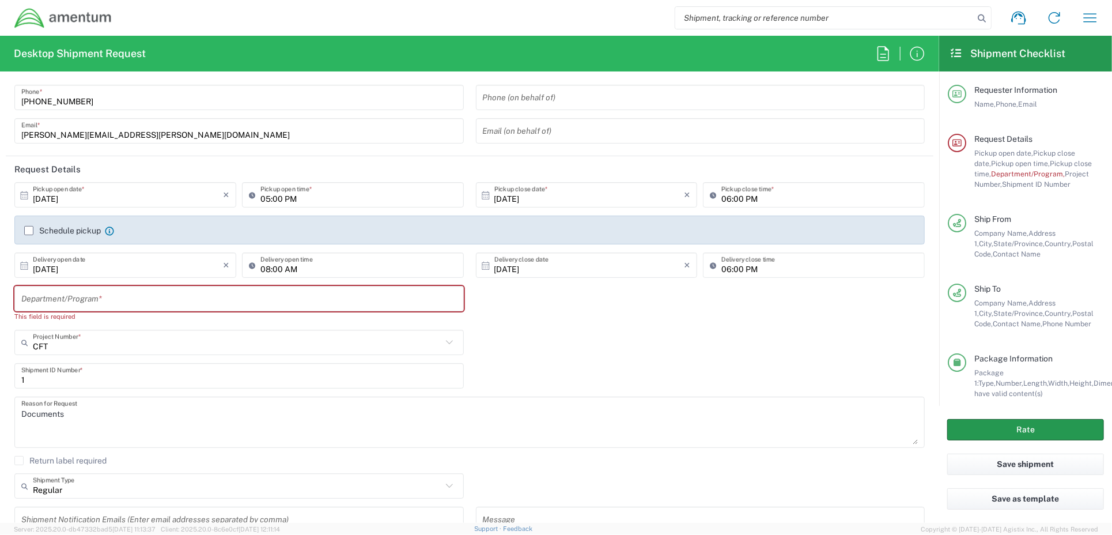
scroll to position [58, 0]
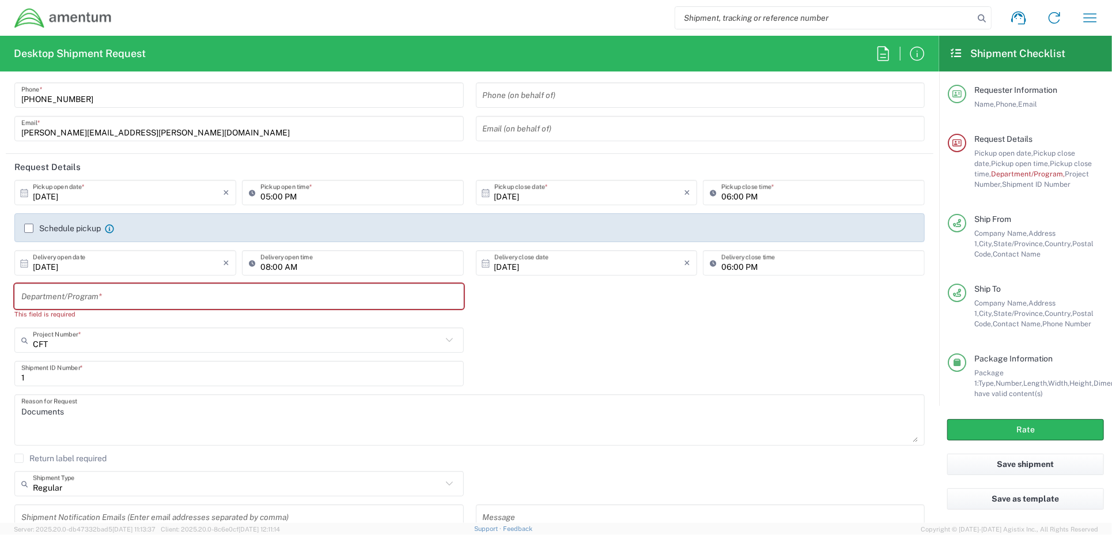
click at [118, 297] on input "text" at bounding box center [239, 296] width 436 height 20
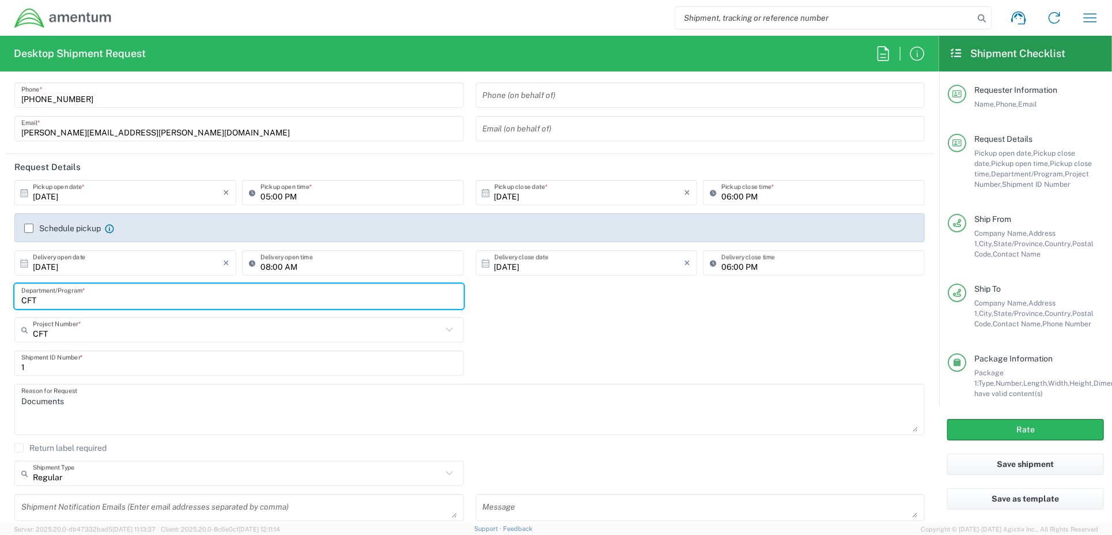
type input "CFT"
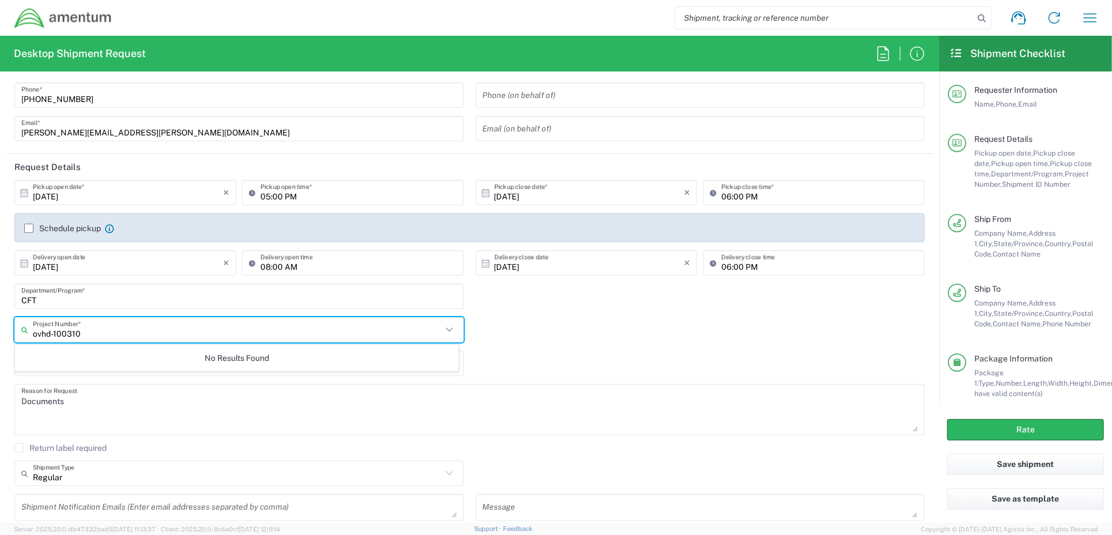
click at [52, 332] on input "ovhd-100310" at bounding box center [237, 330] width 409 height 20
type input "ovhd.100310"
click at [88, 331] on input "ovhd.100310" at bounding box center [237, 330] width 409 height 20
drag, startPoint x: 88, startPoint y: 331, endPoint x: -17, endPoint y: 331, distance: 104.3
click at [0, 331] on html "Shipment request Shipment tracking Shipment estimator Desktop shipment request …" at bounding box center [556, 267] width 1112 height 535
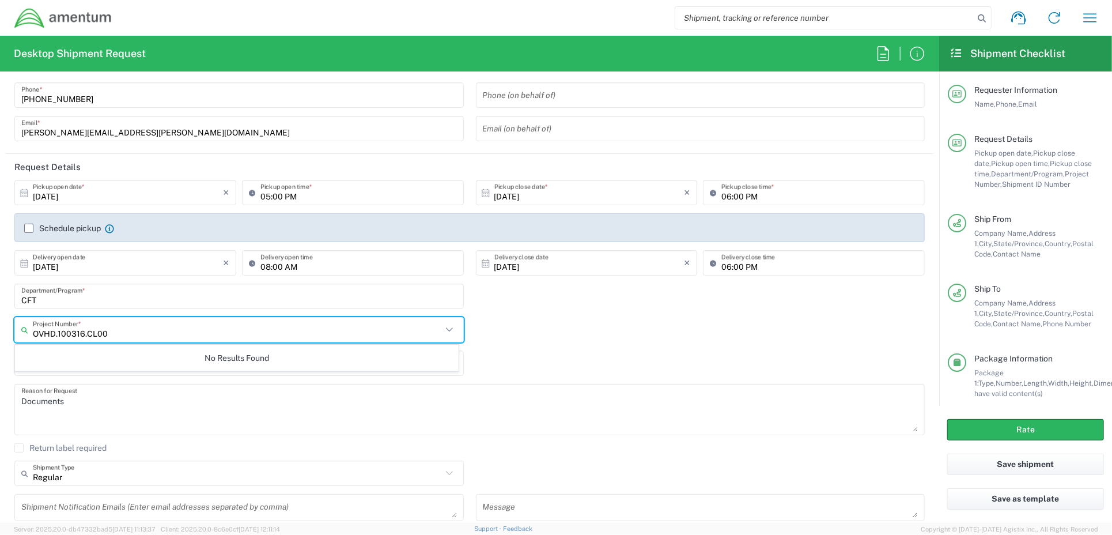
type input "OVHD.100316.CL000"
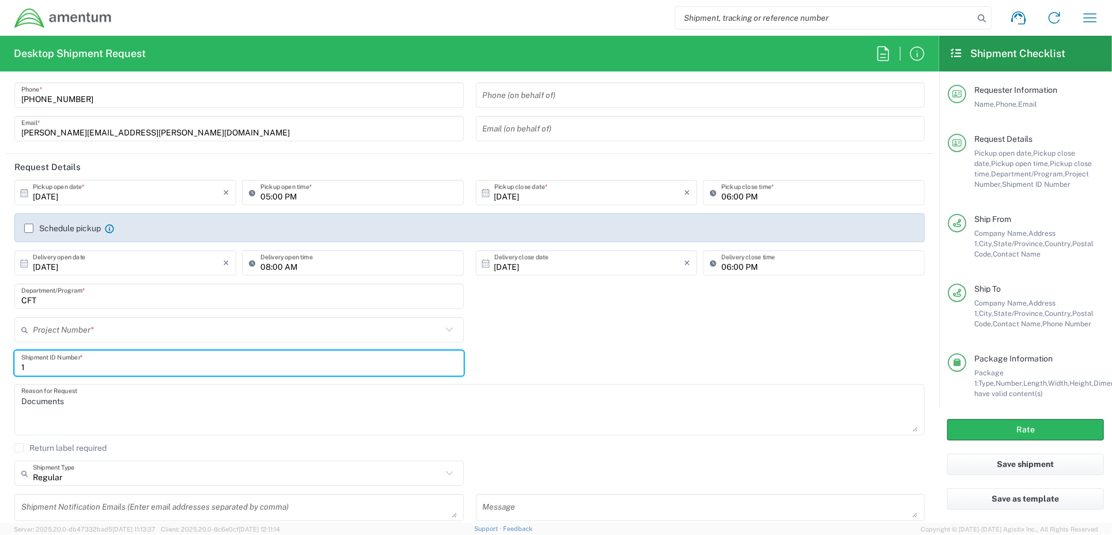
click at [67, 322] on input "text" at bounding box center [237, 330] width 409 height 20
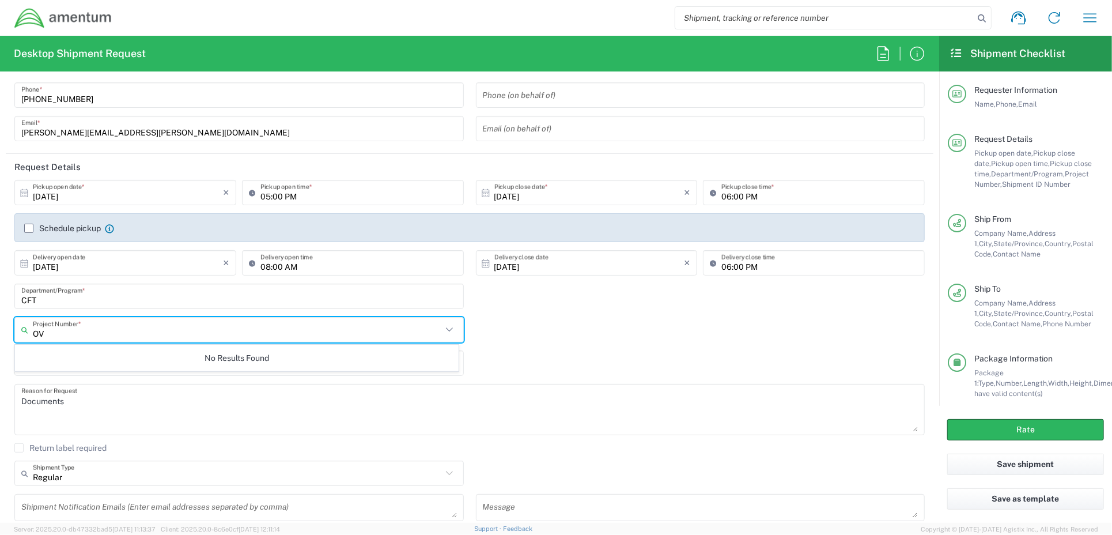
type input "O"
click at [111, 330] on input "0060.0025." at bounding box center [237, 330] width 409 height 20
click at [445, 330] on icon at bounding box center [448, 329] width 7 height 4
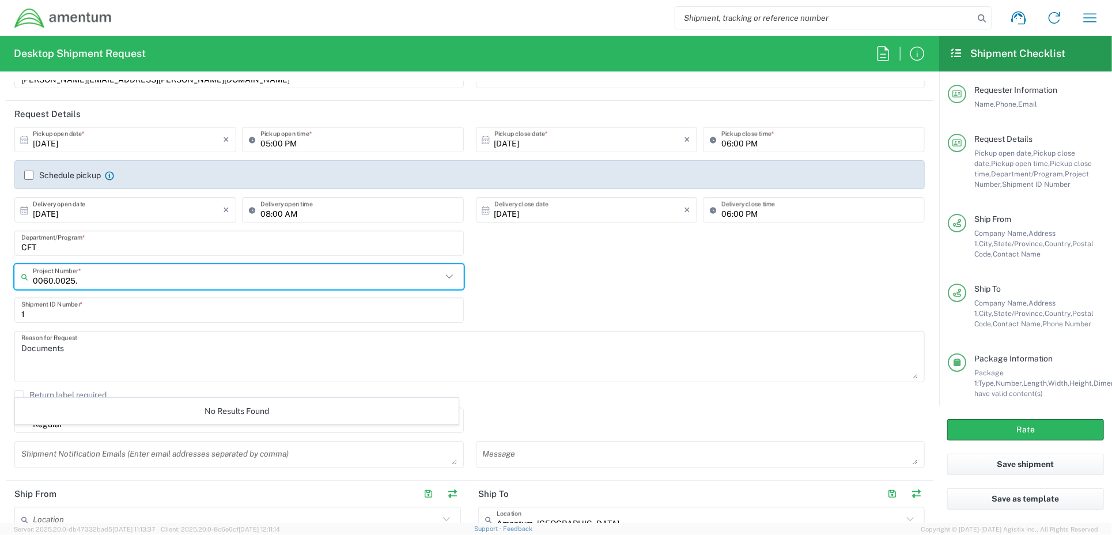
scroll to position [115, 0]
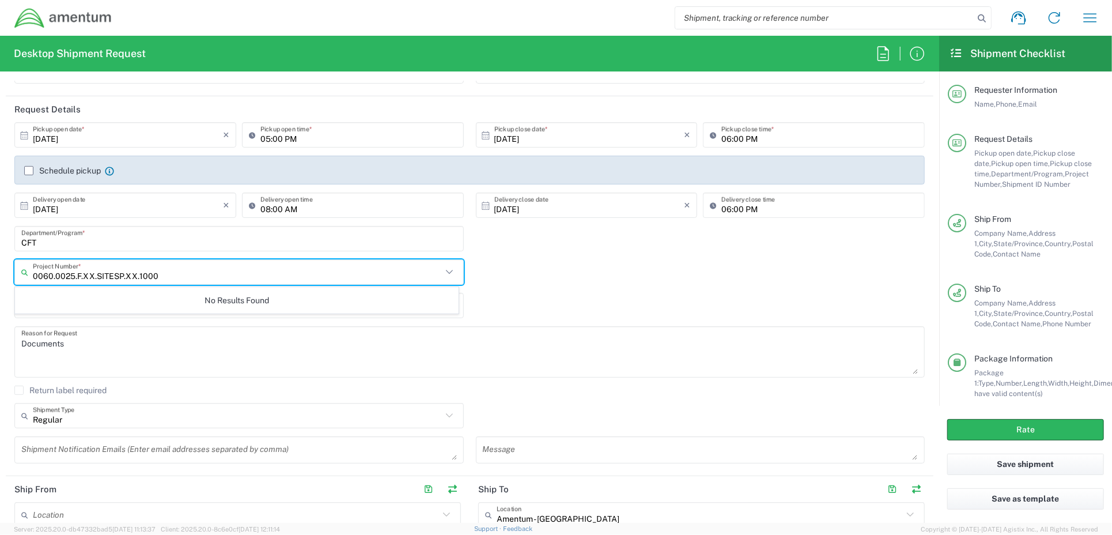
type input "0060.0025.F.XX.SITESP.XX.10000"
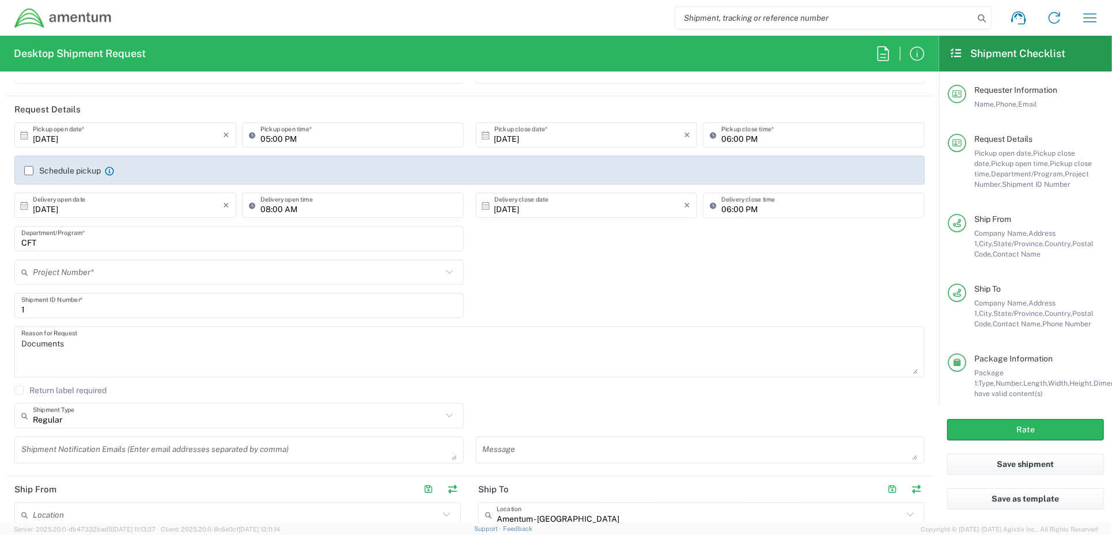
type input "Regular"
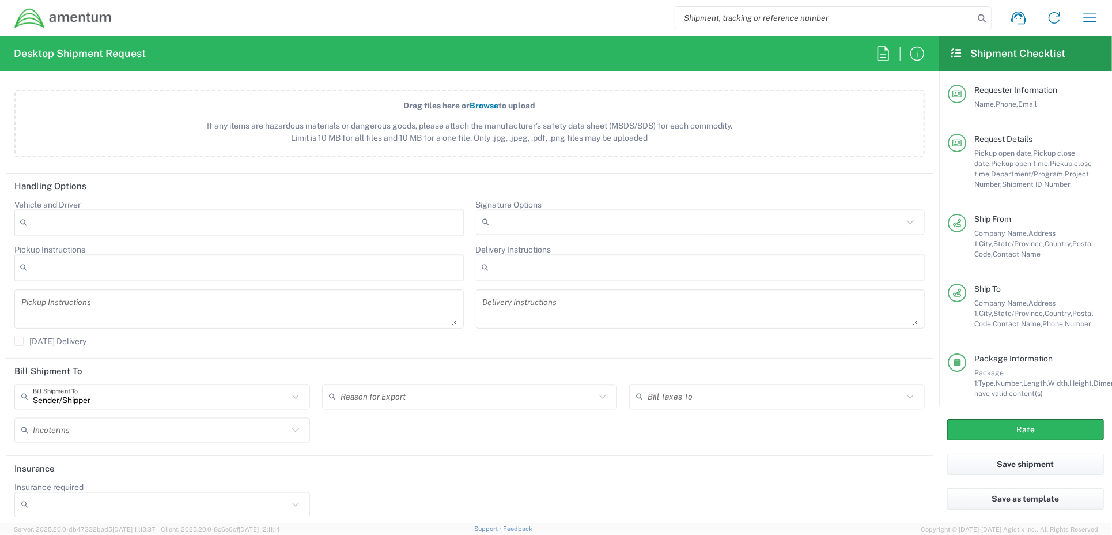
scroll to position [1353, 0]
click at [1039, 428] on button "Rate" at bounding box center [1025, 429] width 157 height 21
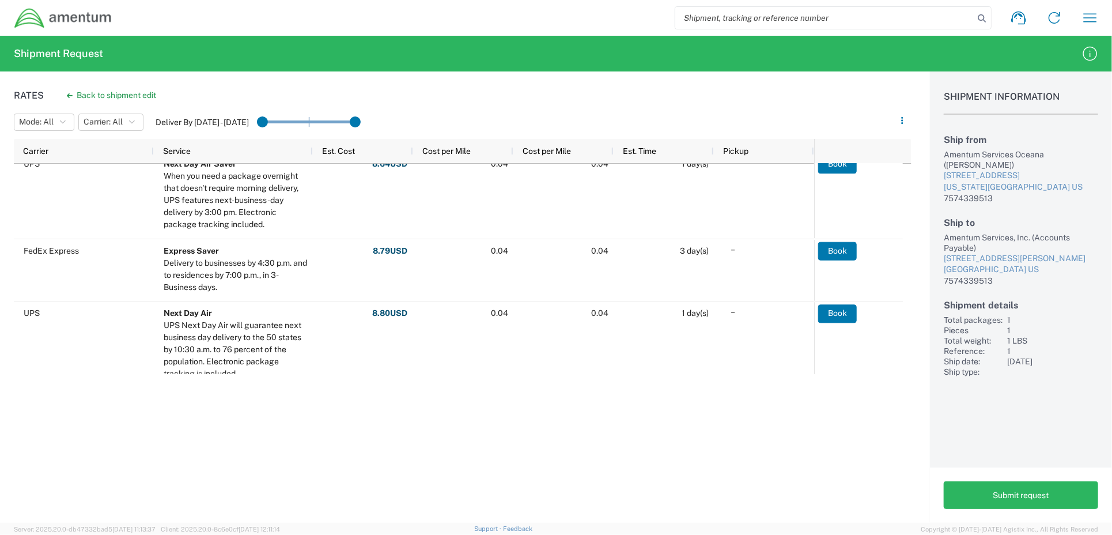
scroll to position [58, 0]
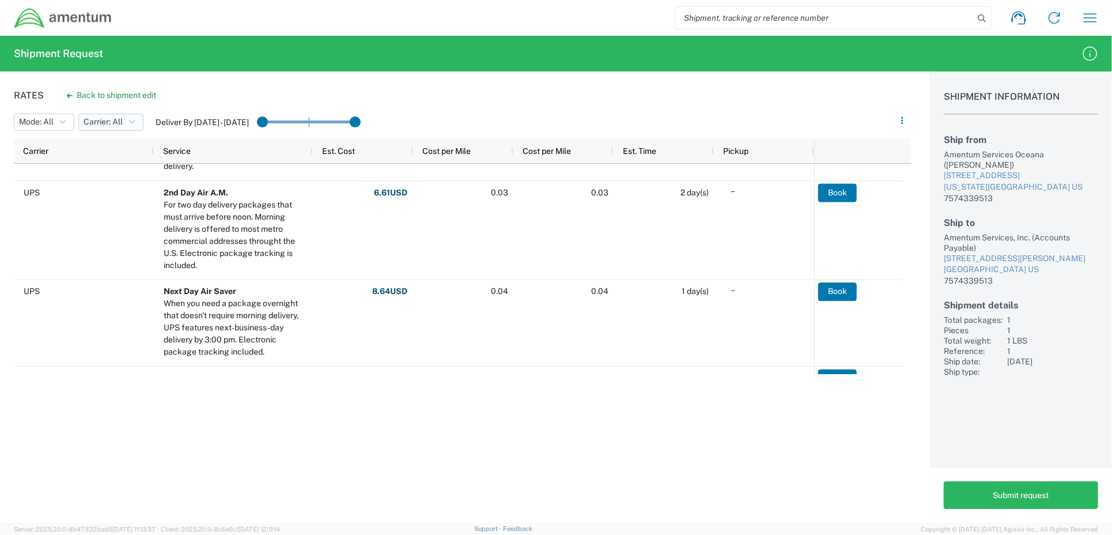
click at [135, 124] on icon "button" at bounding box center [132, 122] width 6 height 8
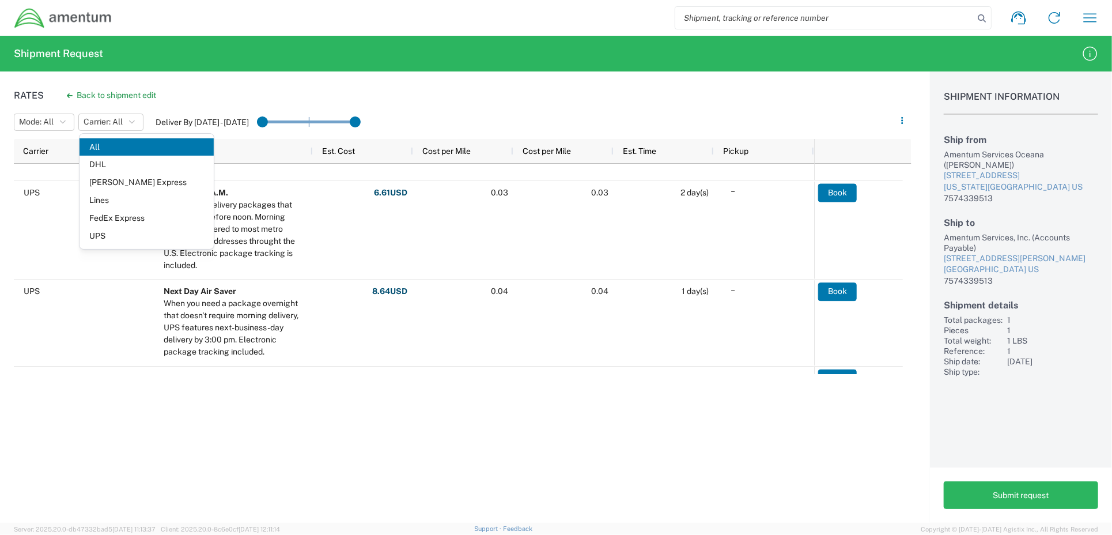
click at [119, 209] on span "FedEx Express" at bounding box center [147, 218] width 134 height 18
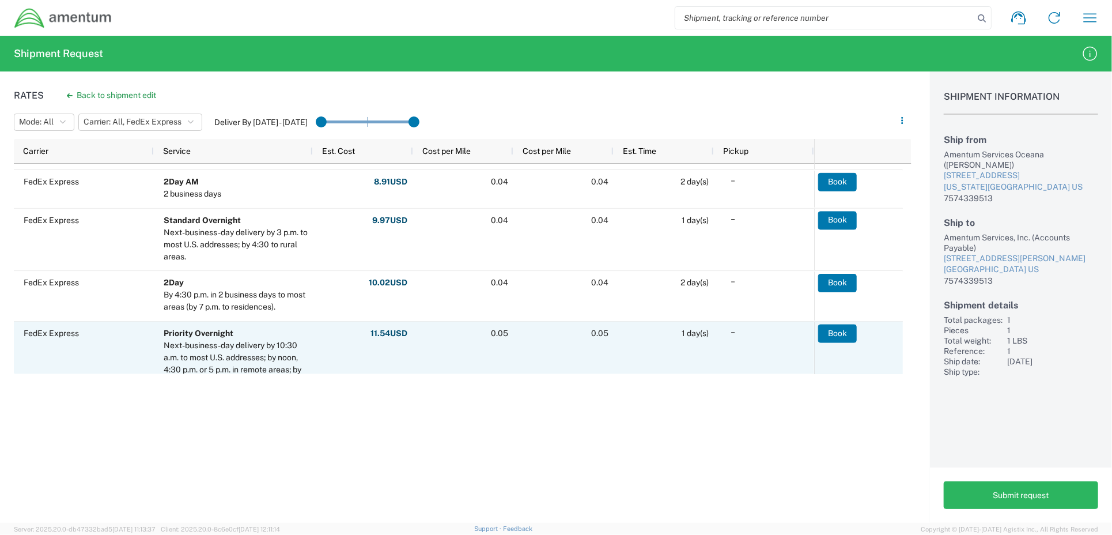
scroll to position [403, 0]
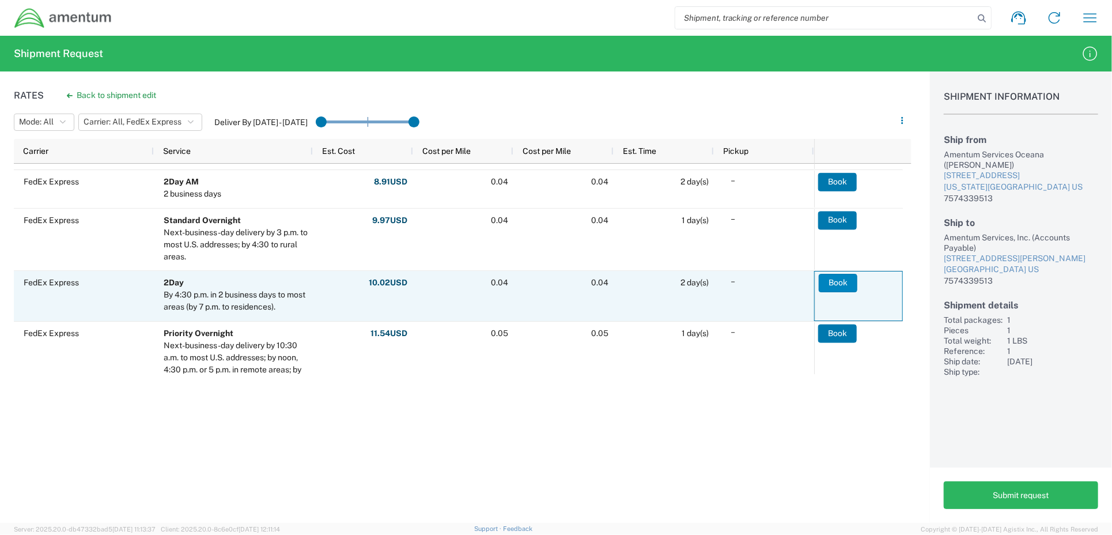
click at [833, 284] on button "Book" at bounding box center [838, 283] width 39 height 18
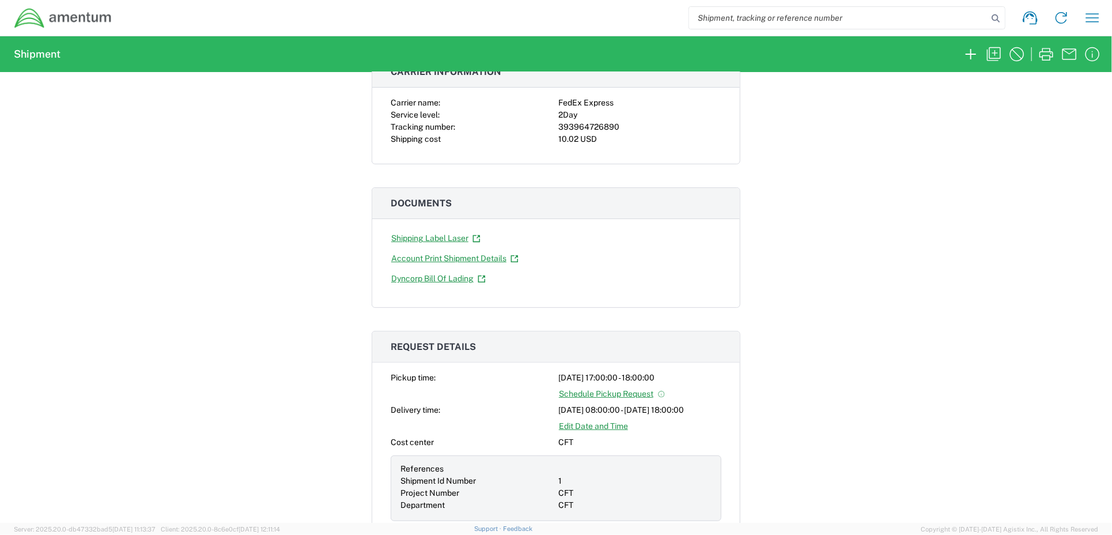
scroll to position [115, 0]
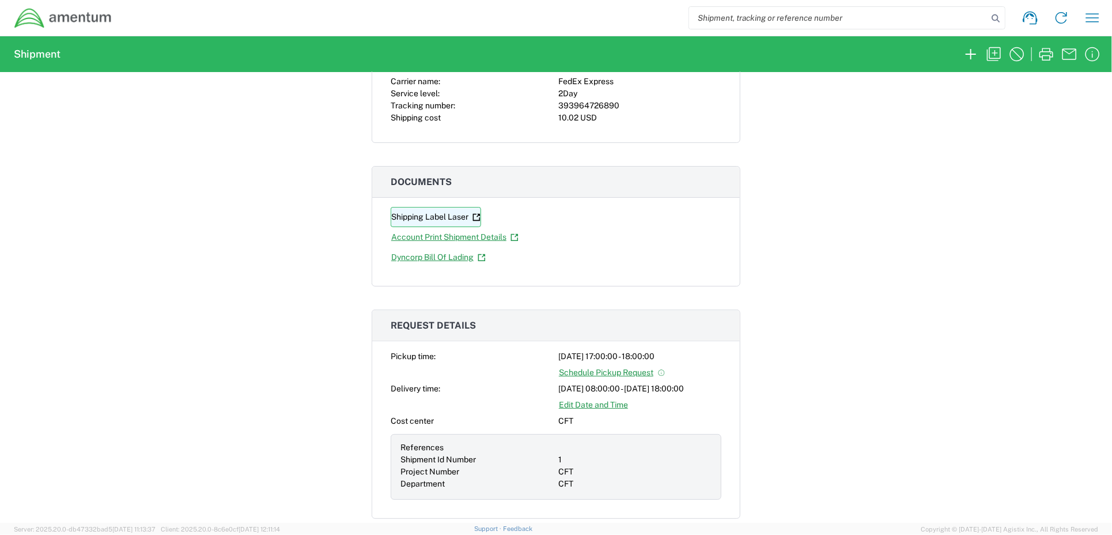
click at [425, 216] on link "Shipping Label Laser" at bounding box center [436, 217] width 90 height 20
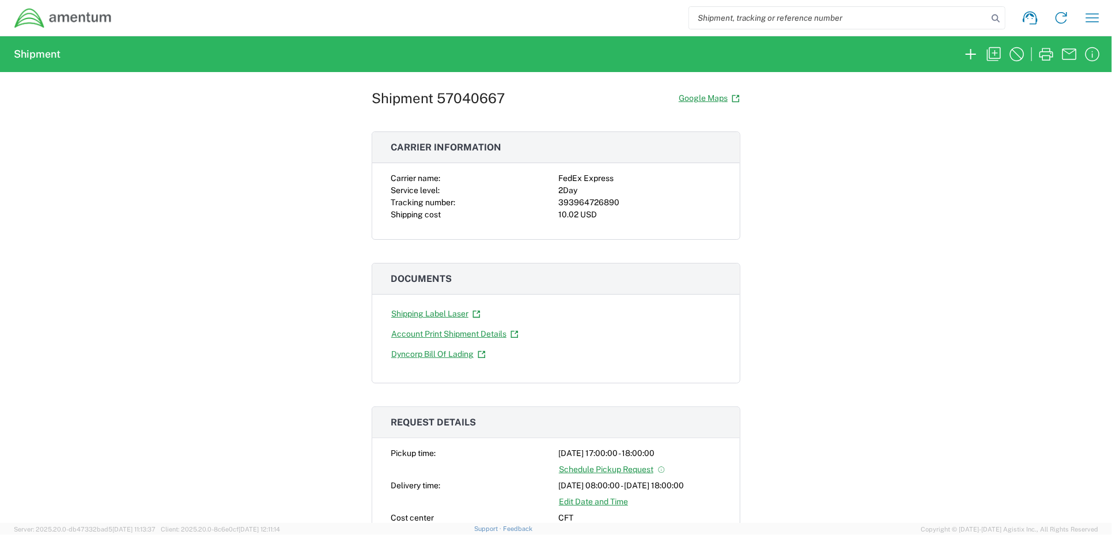
scroll to position [0, 0]
